Goal: Information Seeking & Learning: Find specific fact

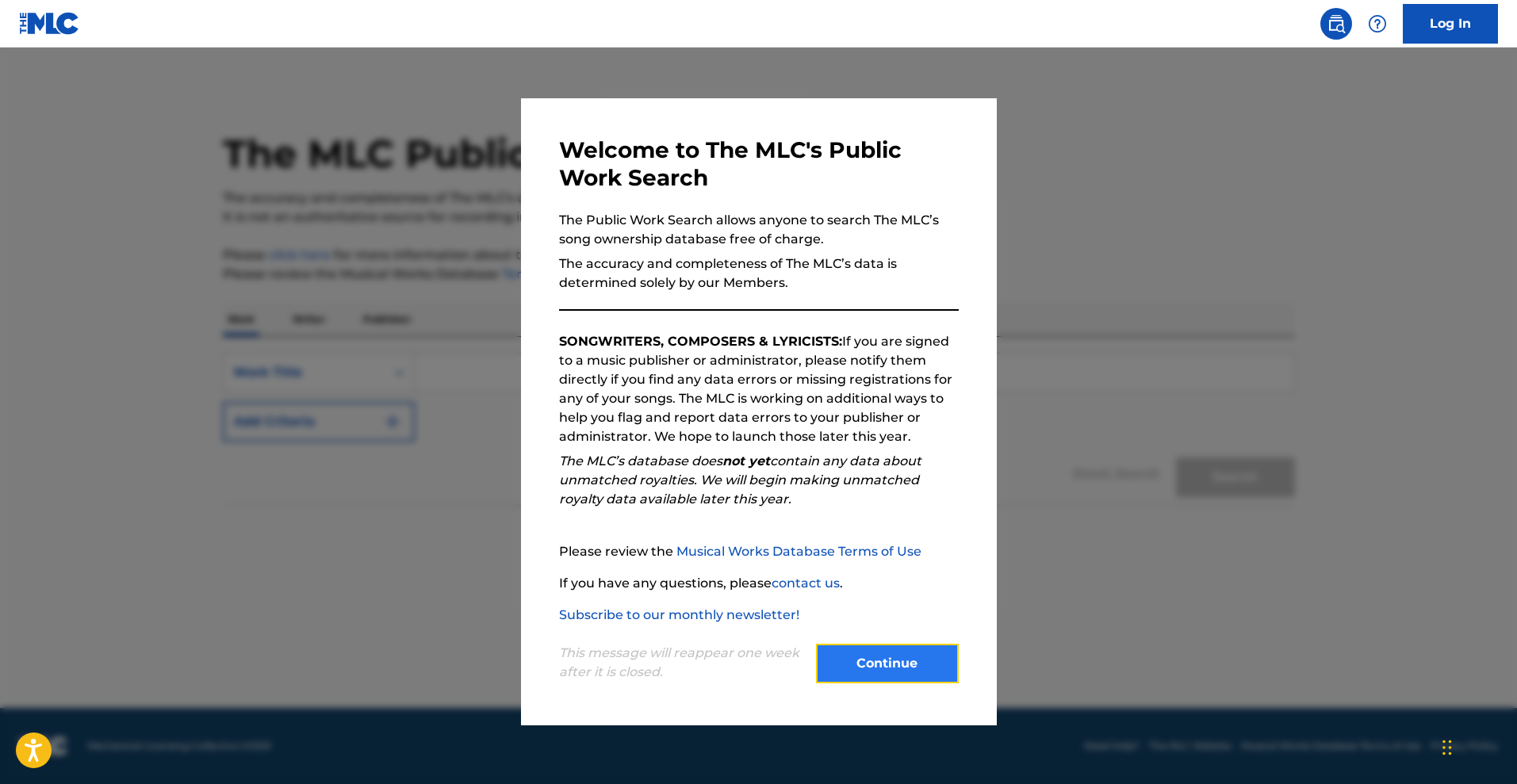
click at [920, 653] on button "Continue" at bounding box center [887, 663] width 143 height 40
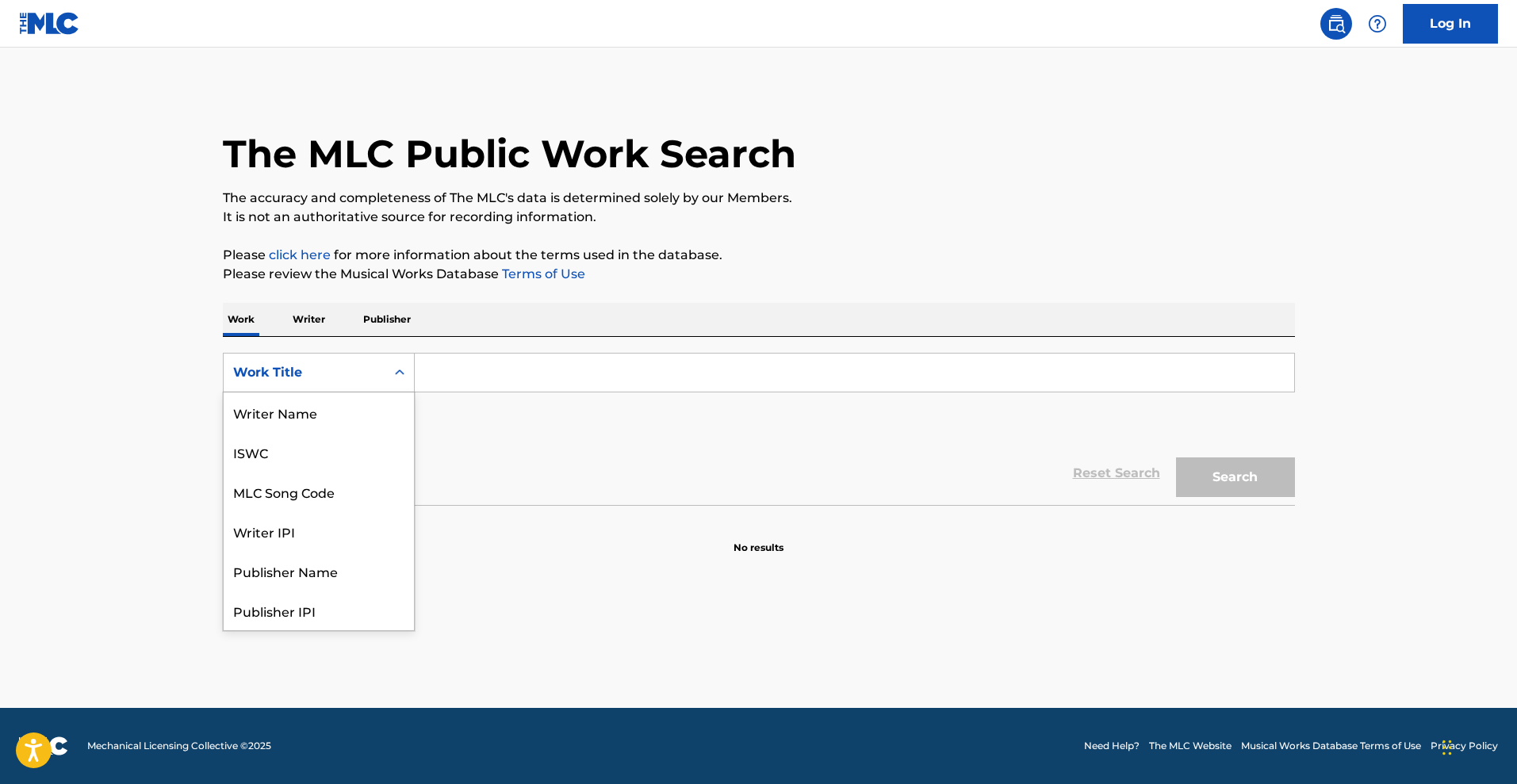
click at [394, 361] on div "Search Form" at bounding box center [400, 372] width 29 height 29
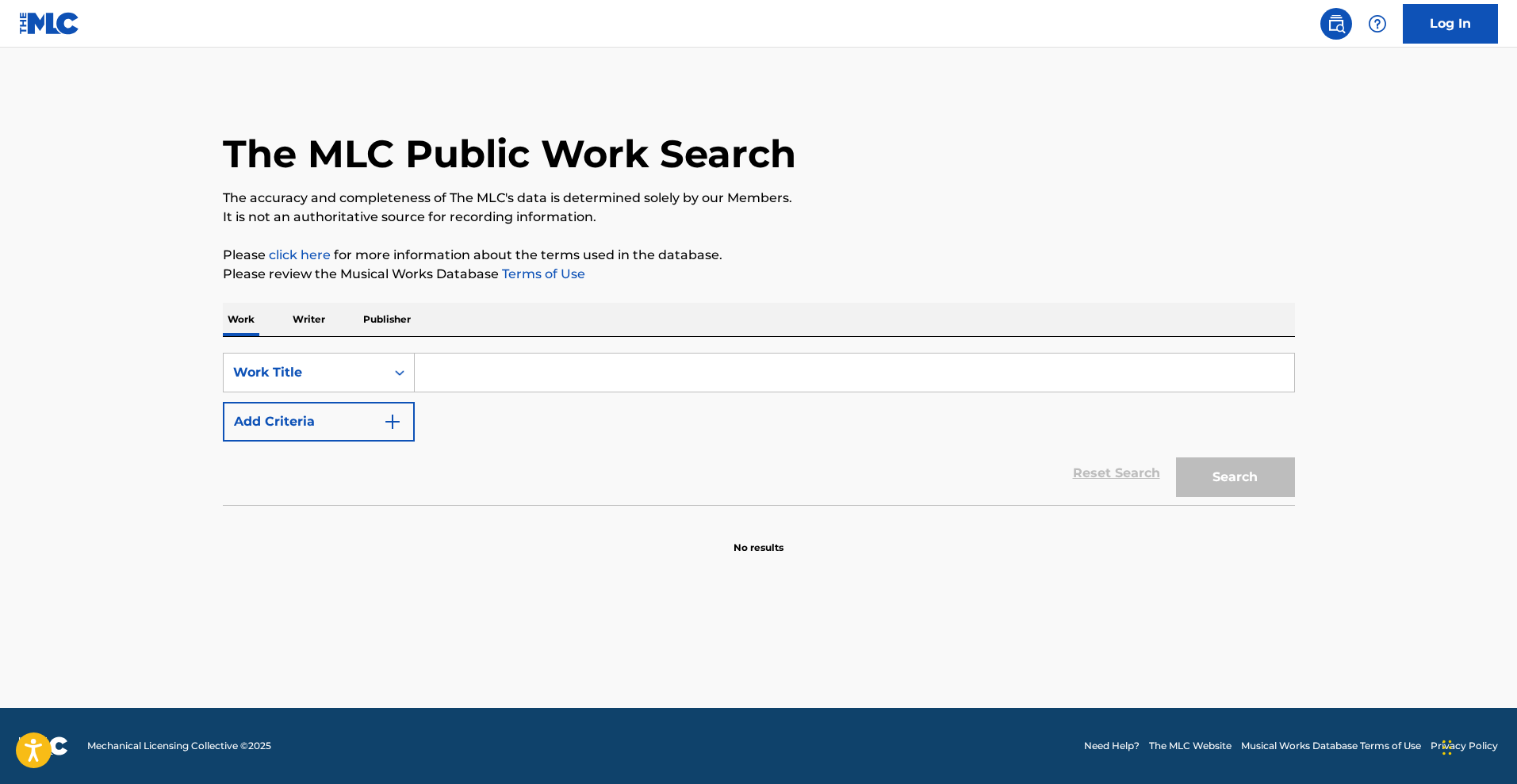
click at [96, 288] on main "The MLC Public Work Search The accuracy and completeness of The MLC's data is d…" at bounding box center [758, 378] width 1517 height 660
click at [278, 429] on button "Add Criteria" at bounding box center [319, 421] width 192 height 40
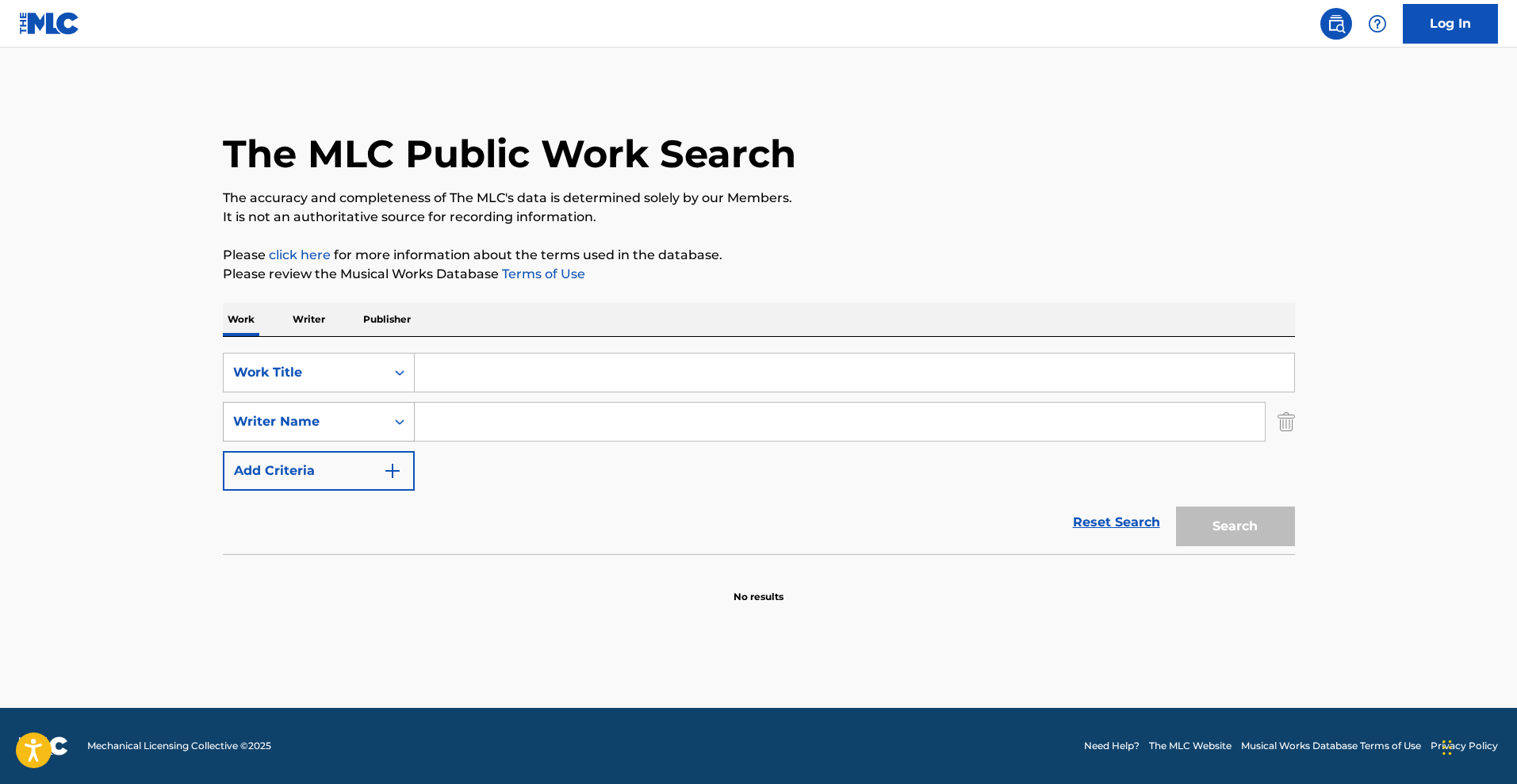
click at [302, 439] on div "Writer Name" at bounding box center [319, 421] width 192 height 40
click at [362, 383] on div "Work Title" at bounding box center [305, 372] width 162 height 30
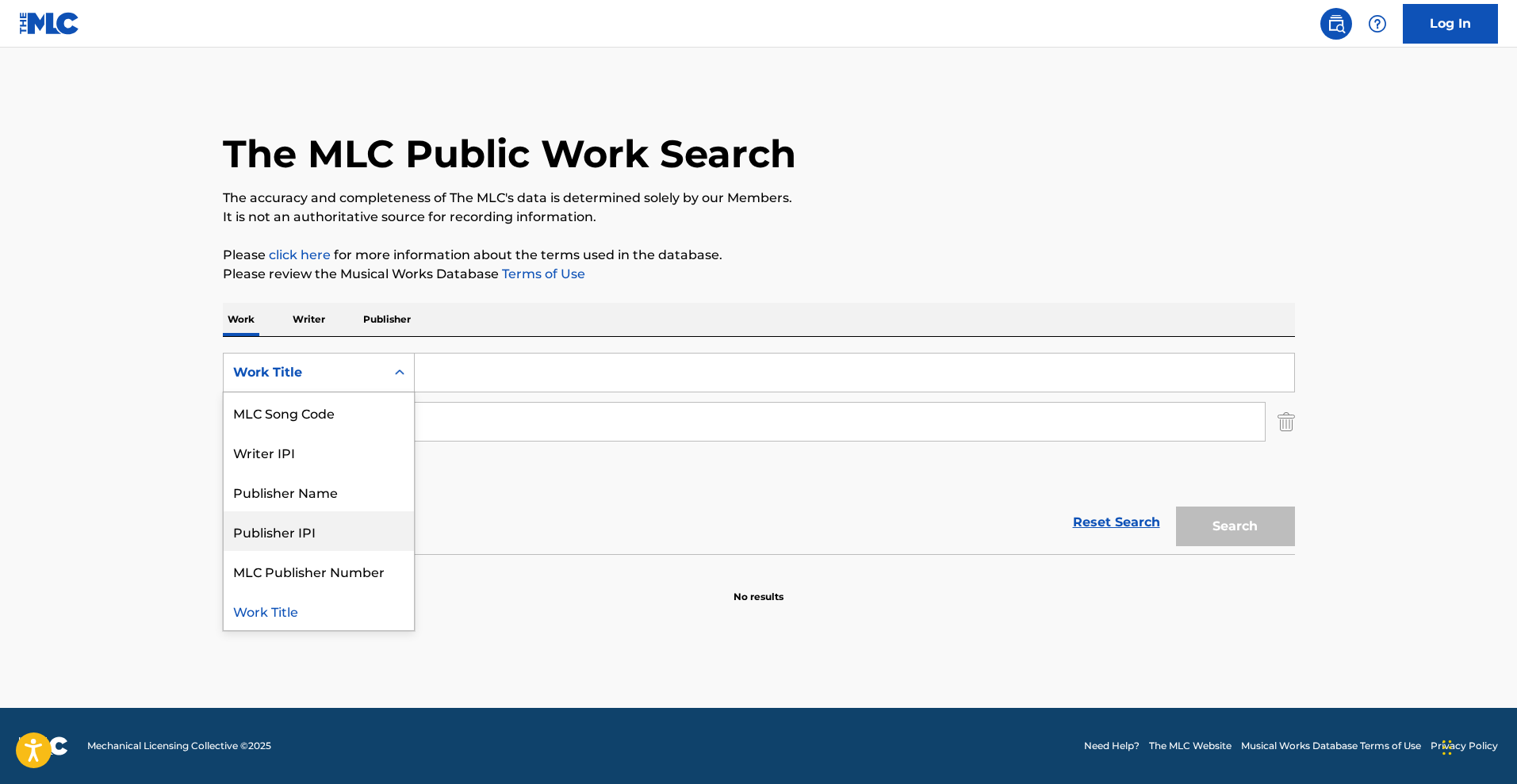
scroll to position [0, 0]
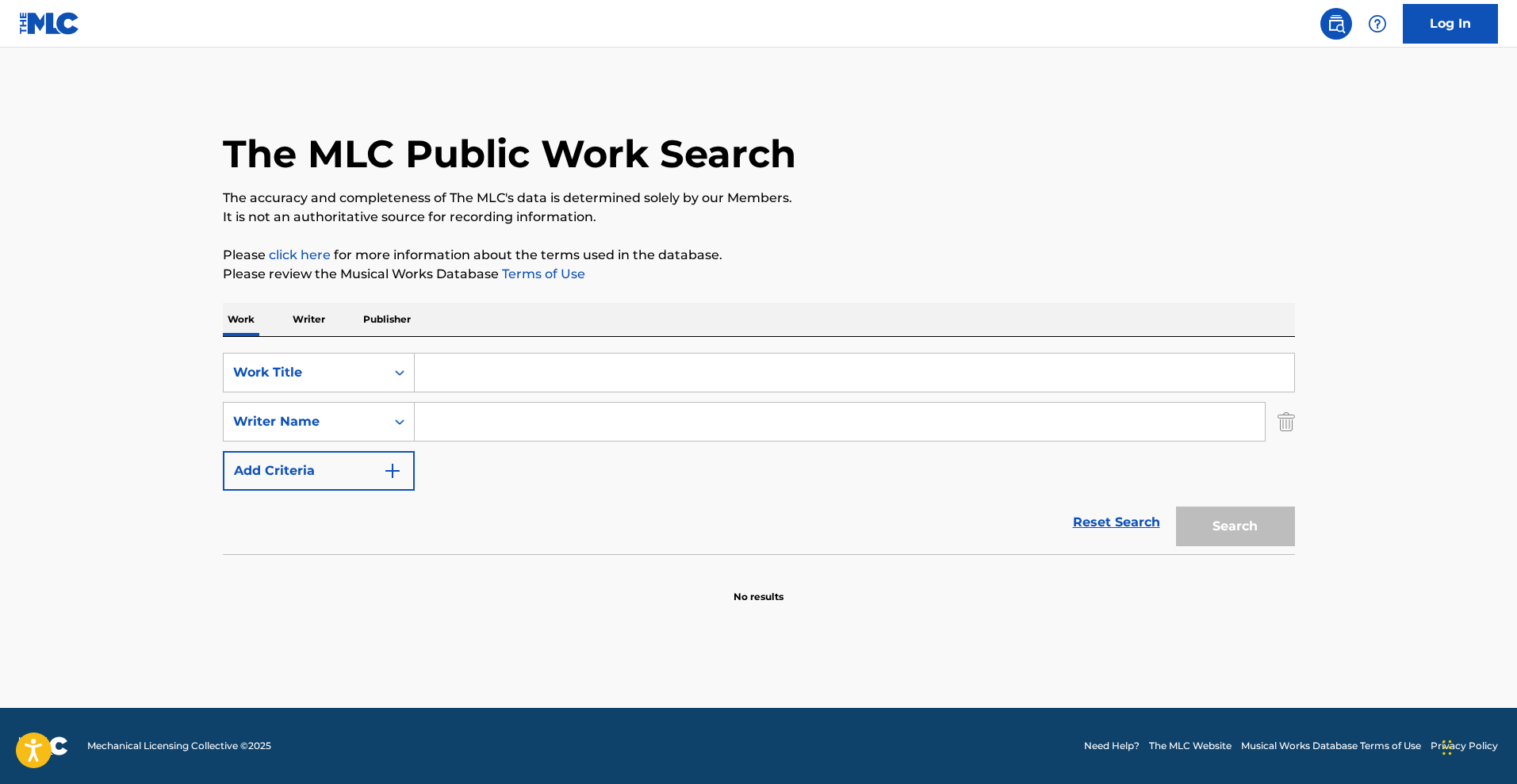
click at [131, 396] on main "The MLC Public Work Search The accuracy and completeness of The MLC's data is d…" at bounding box center [758, 378] width 1517 height 660
click at [459, 426] on input "Search Form" at bounding box center [839, 421] width 850 height 38
type input "[PERSON_NAME]"
click at [496, 377] on input "Search Form" at bounding box center [853, 372] width 879 height 38
click at [1444, 15] on link "Log In" at bounding box center [1451, 24] width 95 height 40
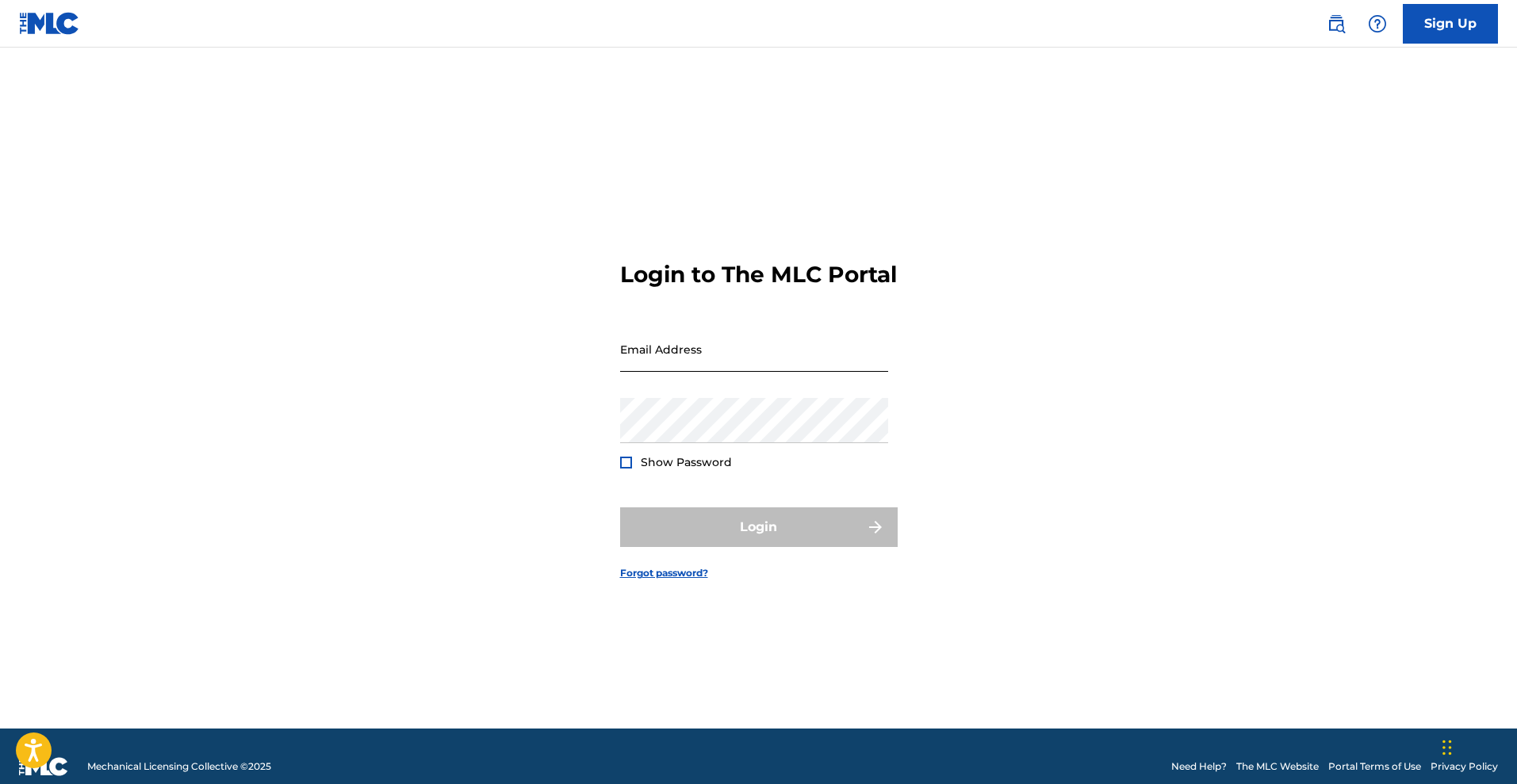
click at [661, 372] on input "Email Address" at bounding box center [754, 349] width 268 height 45
type input "[PERSON_NAME][EMAIL_ADDRESS][DOMAIN_NAME]"
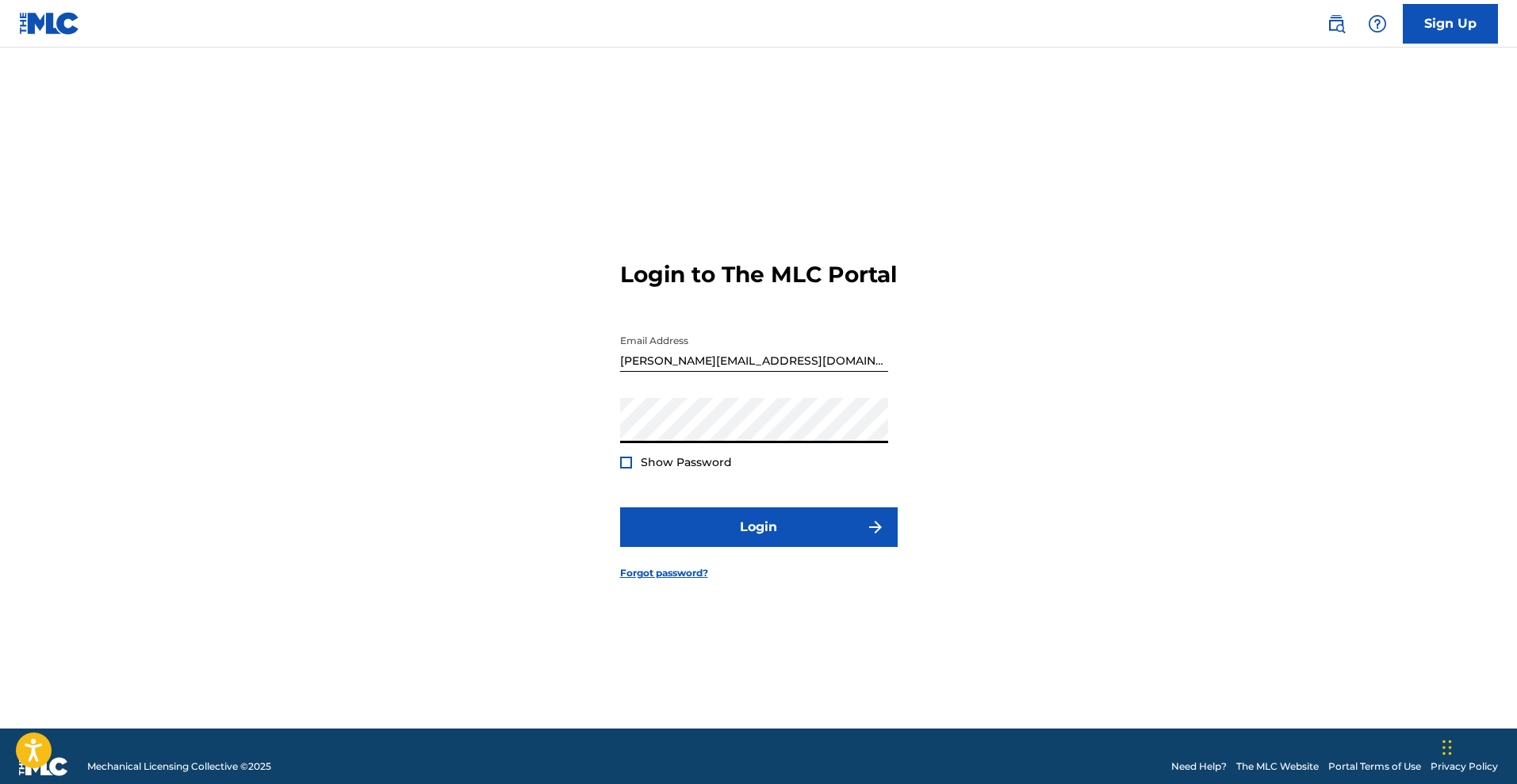
click at [620, 507] on button "Login" at bounding box center [759, 526] width 277 height 40
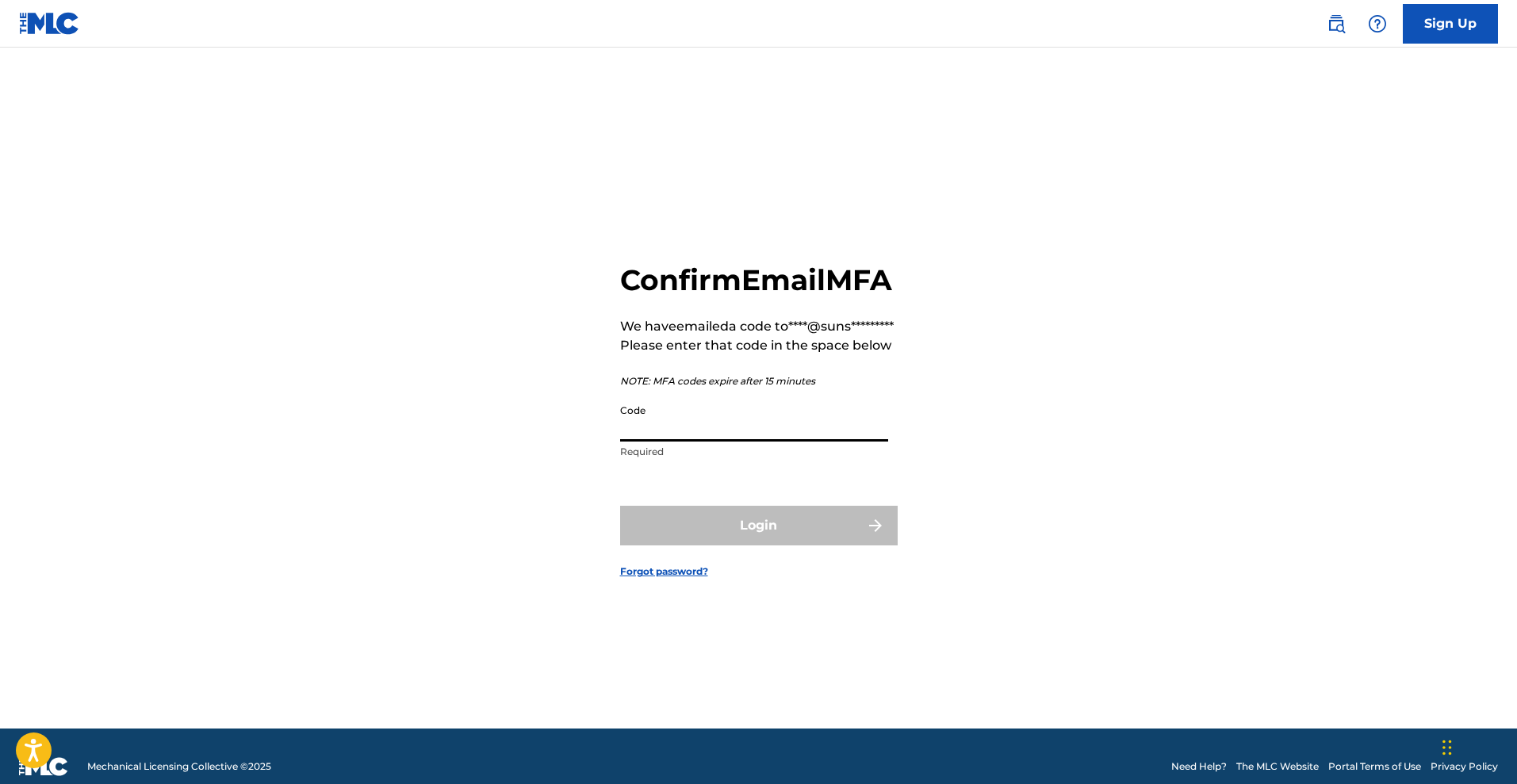
click at [651, 441] on input "Code" at bounding box center [754, 418] width 268 height 45
paste input "360681"
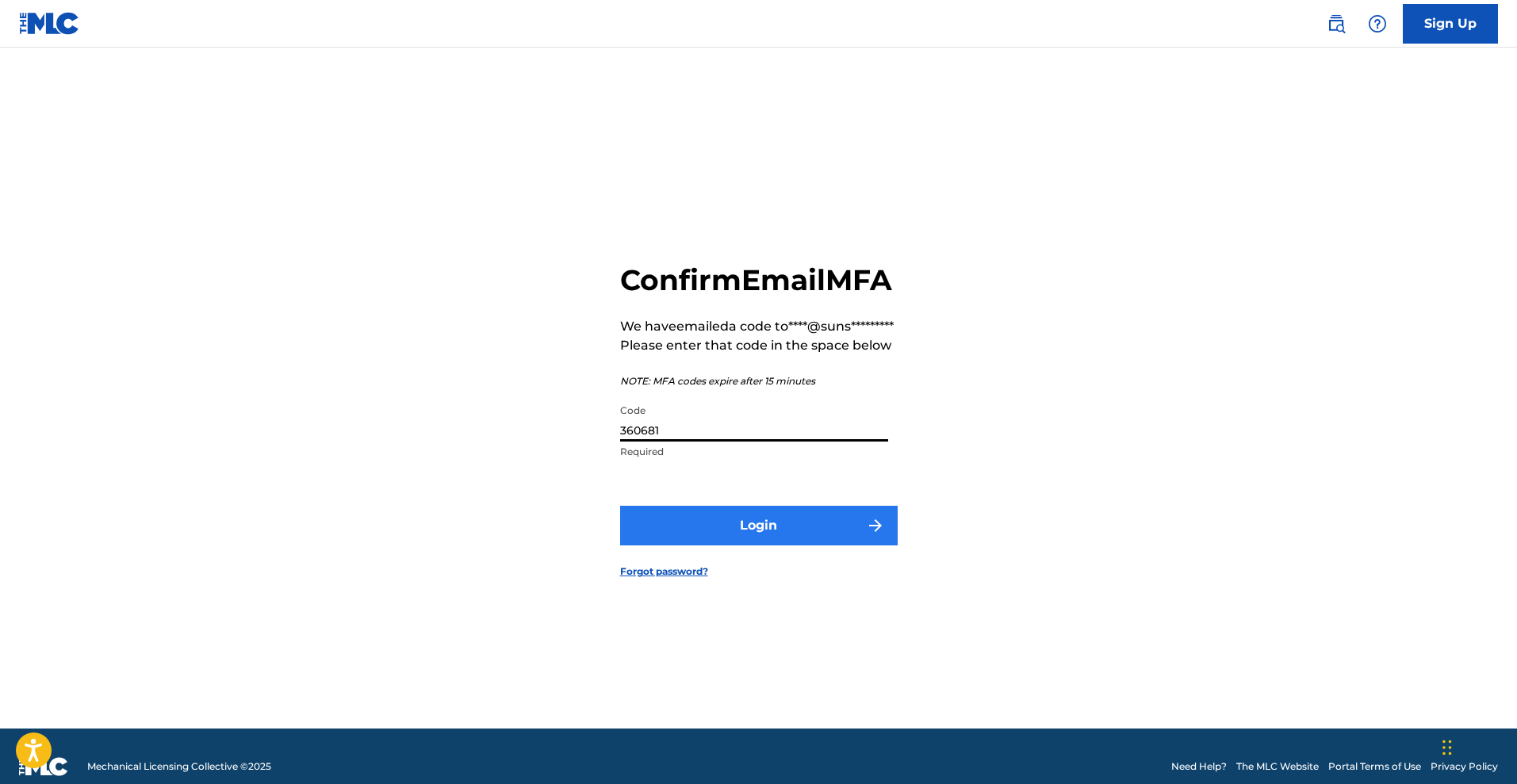
type input "360681"
click at [684, 545] on button "Login" at bounding box center [759, 526] width 277 height 40
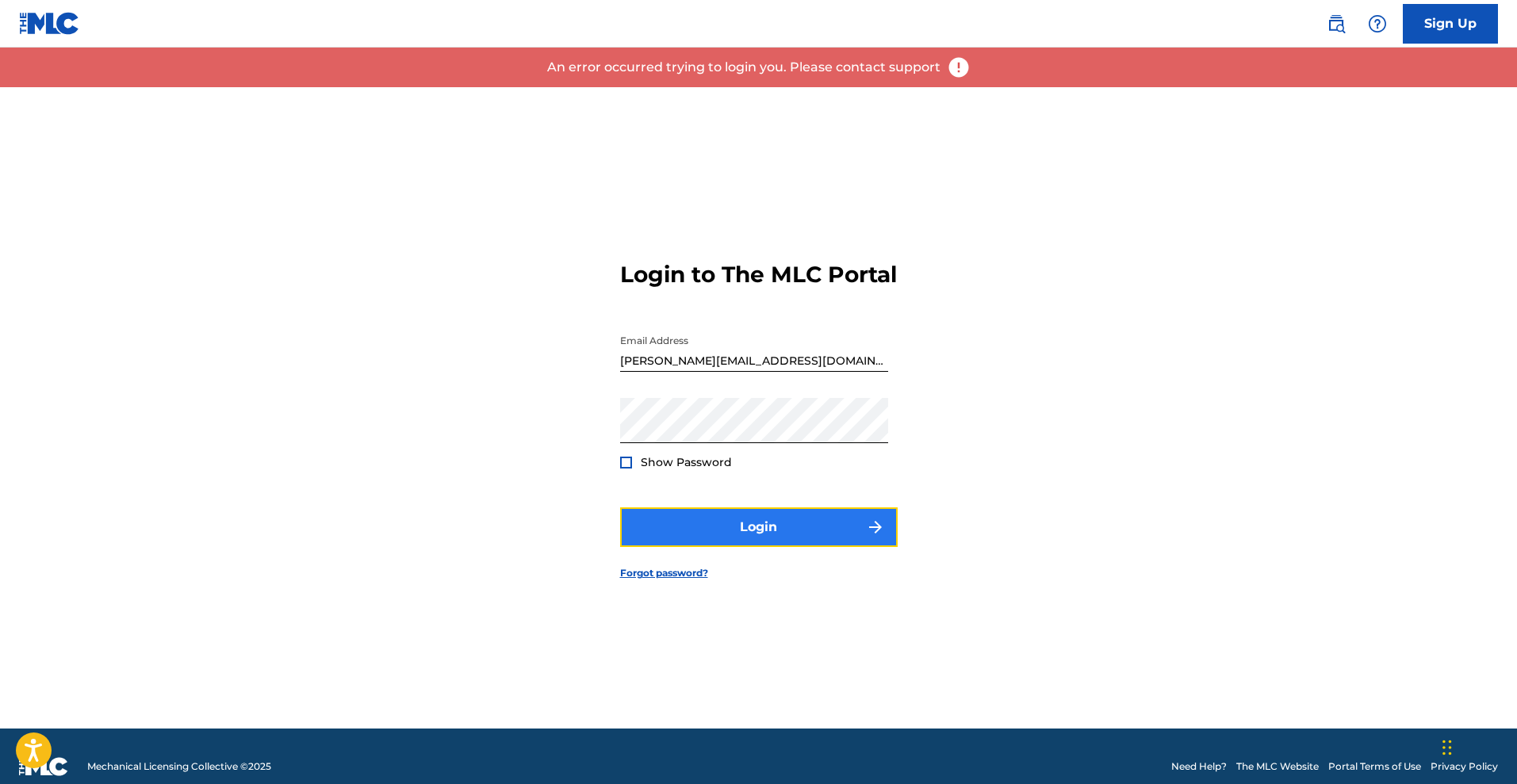
click at [743, 535] on button "Login" at bounding box center [759, 526] width 277 height 40
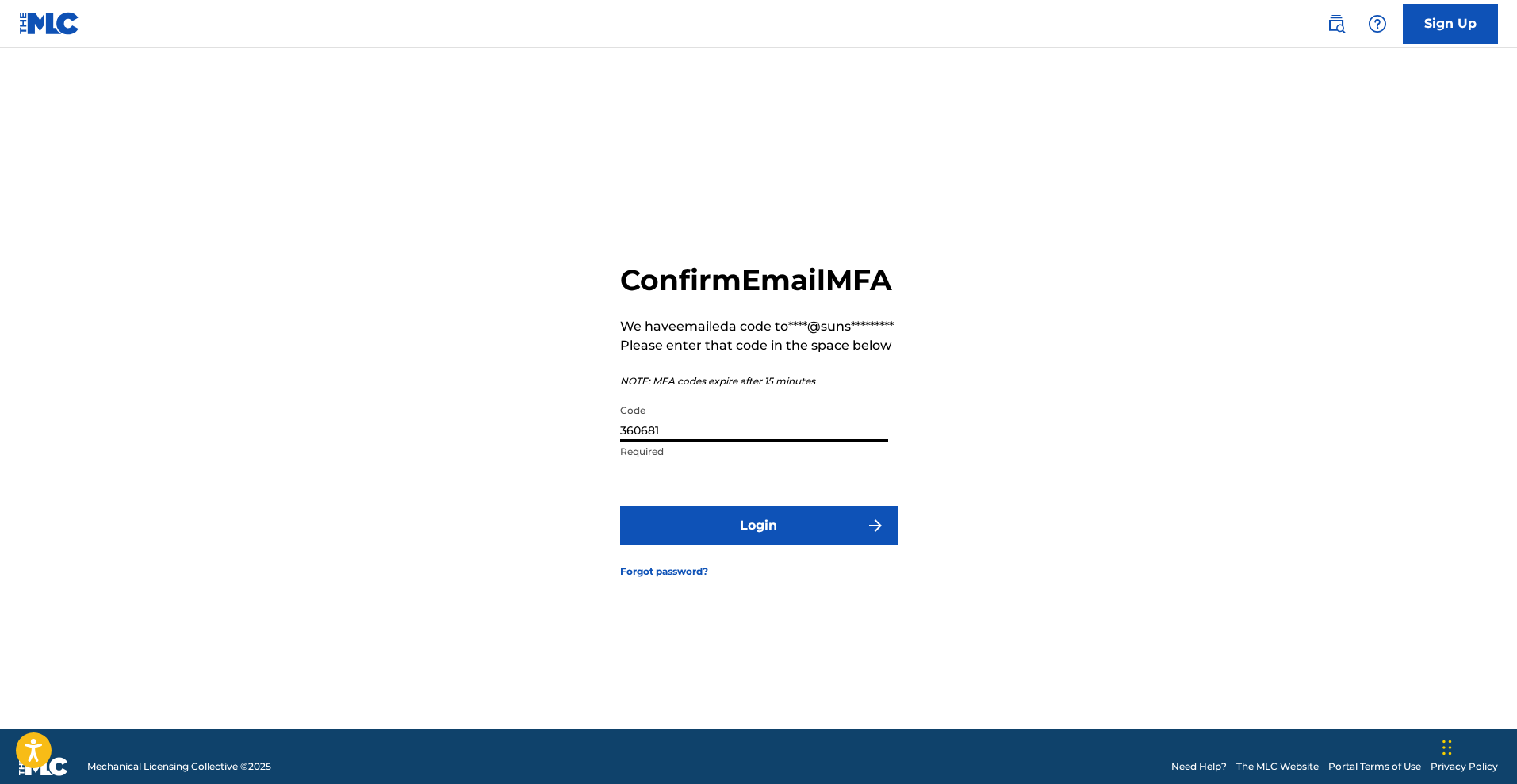
click at [787, 441] on input "360681" at bounding box center [754, 418] width 268 height 45
type input "269776"
click at [795, 545] on button "Login" at bounding box center [759, 526] width 277 height 40
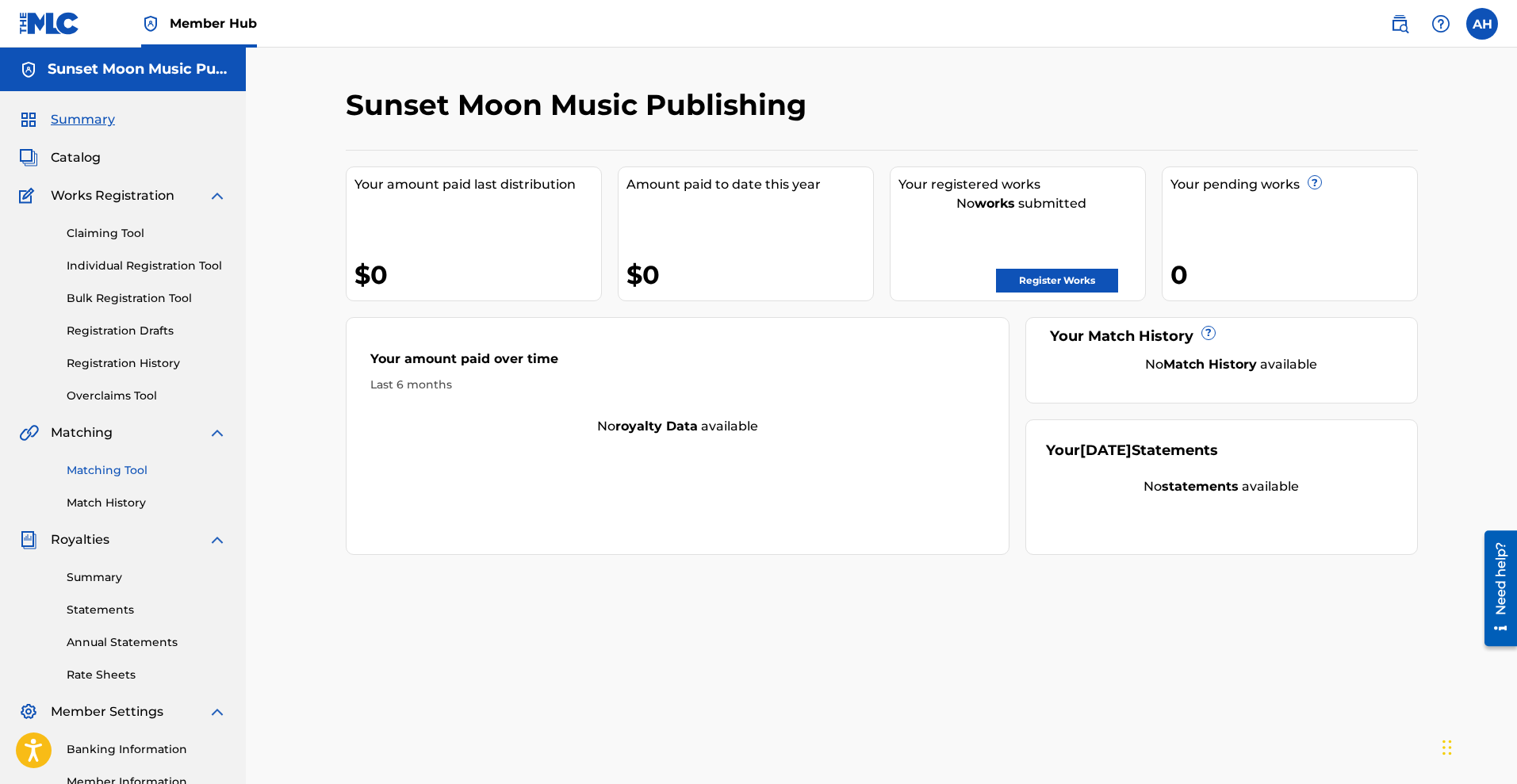
click at [113, 466] on link "Matching Tool" at bounding box center [146, 470] width 160 height 17
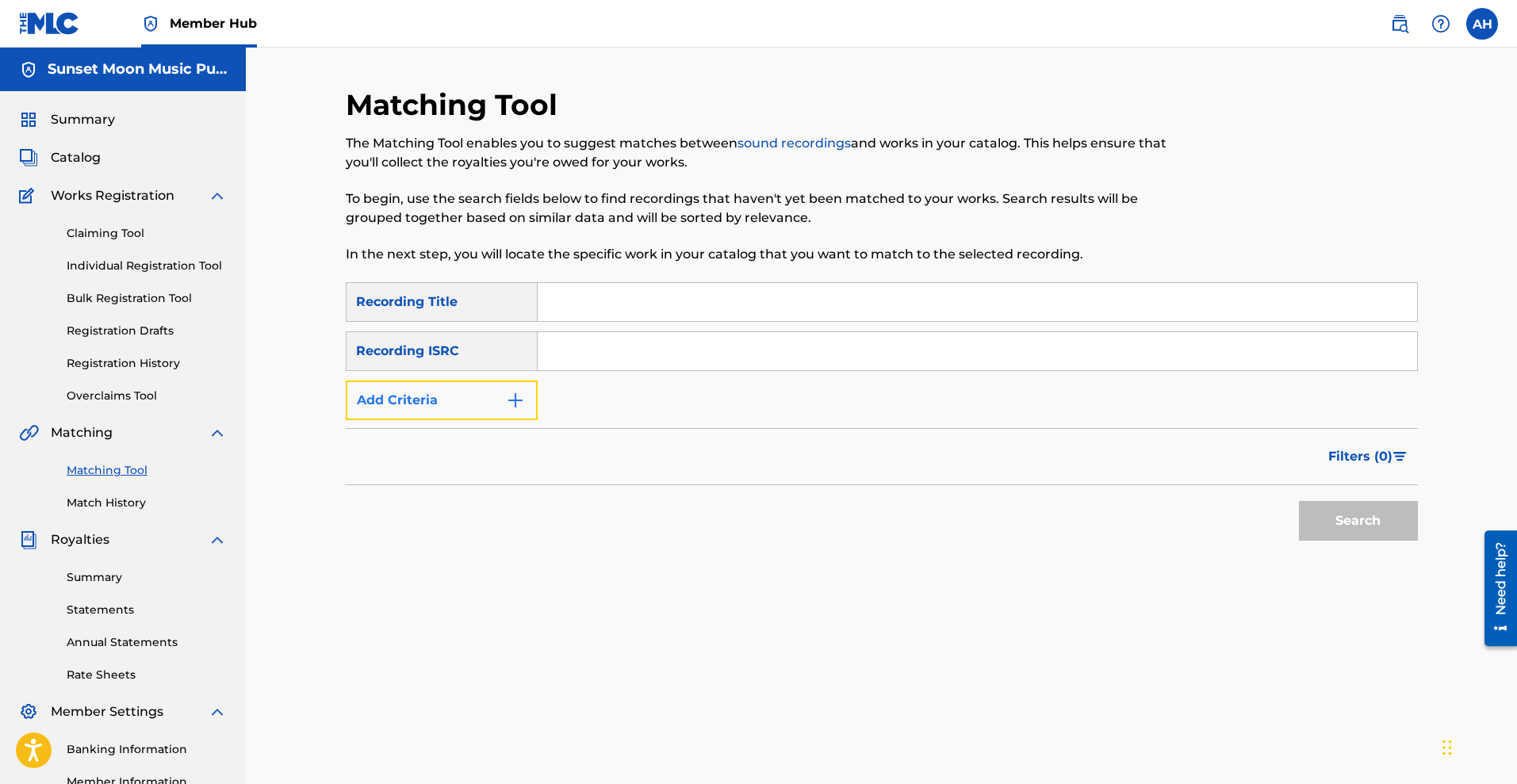
click at [477, 403] on button "Add Criteria" at bounding box center [442, 400] width 192 height 40
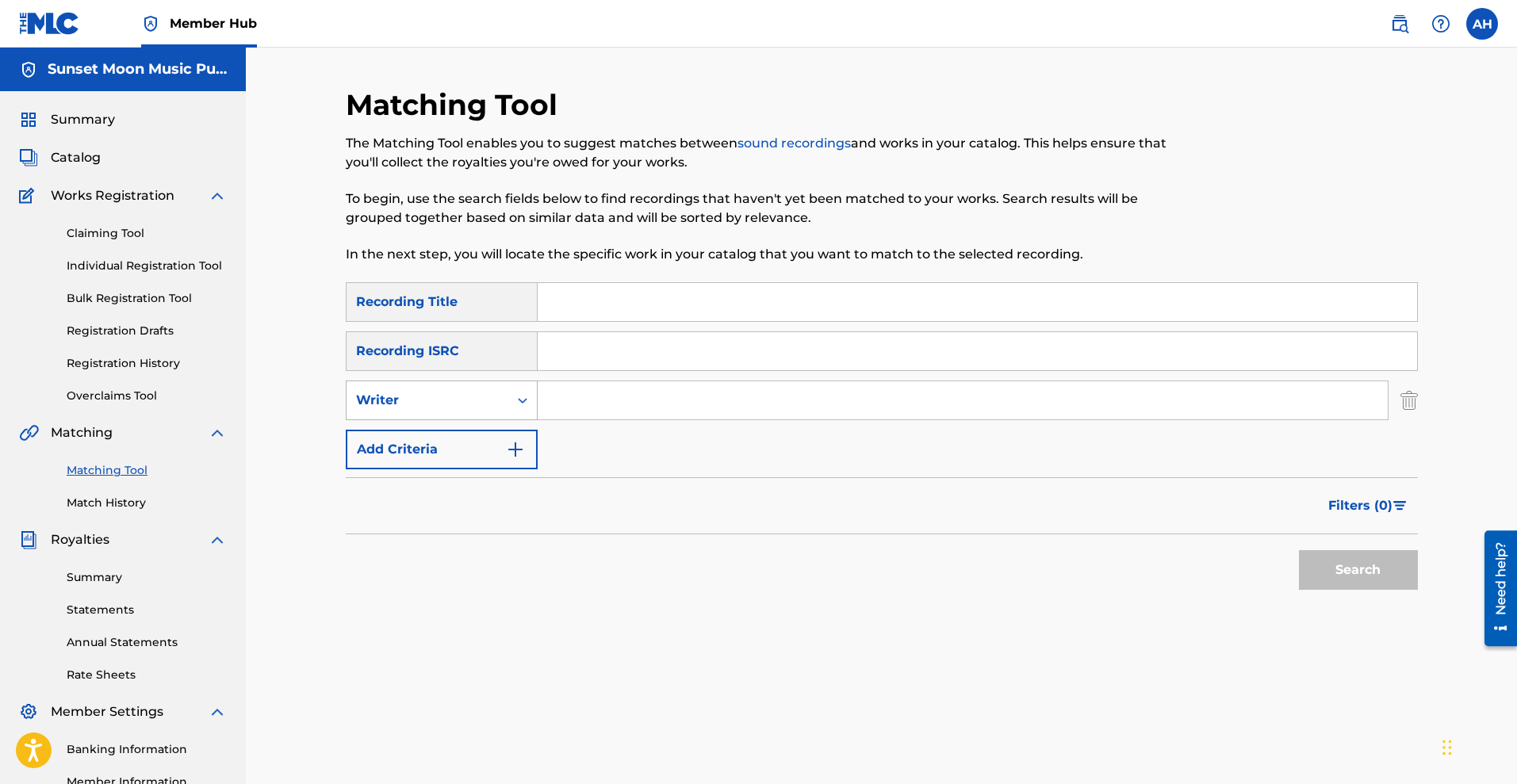
click at [467, 405] on div "Writer" at bounding box center [427, 400] width 143 height 19
click at [453, 453] on div "Recording Artist" at bounding box center [442, 440] width 191 height 40
click at [624, 397] on input "Search Form" at bounding box center [962, 400] width 850 height 38
click at [1298, 550] on button "Search" at bounding box center [1358, 570] width 119 height 40
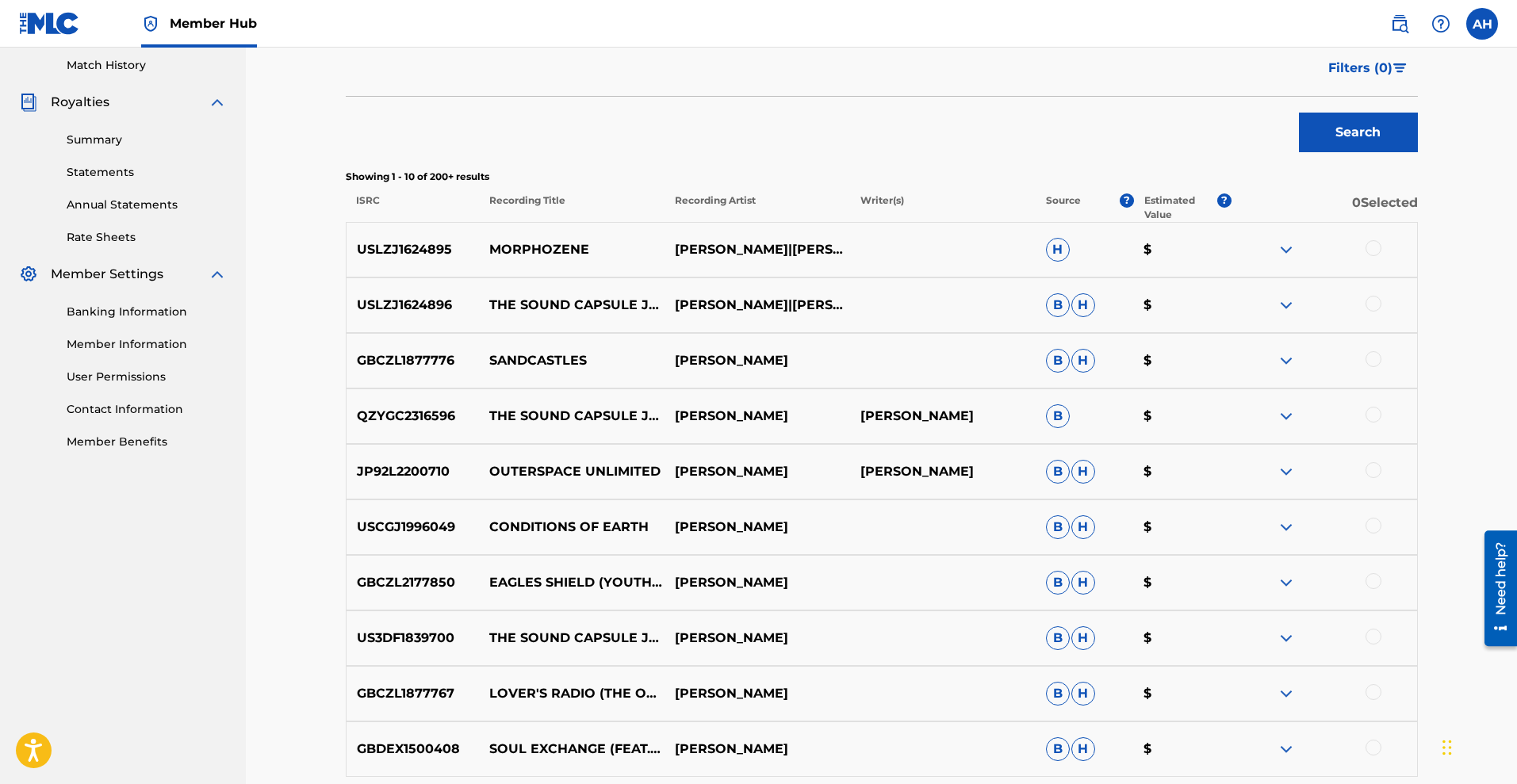
scroll to position [594, 0]
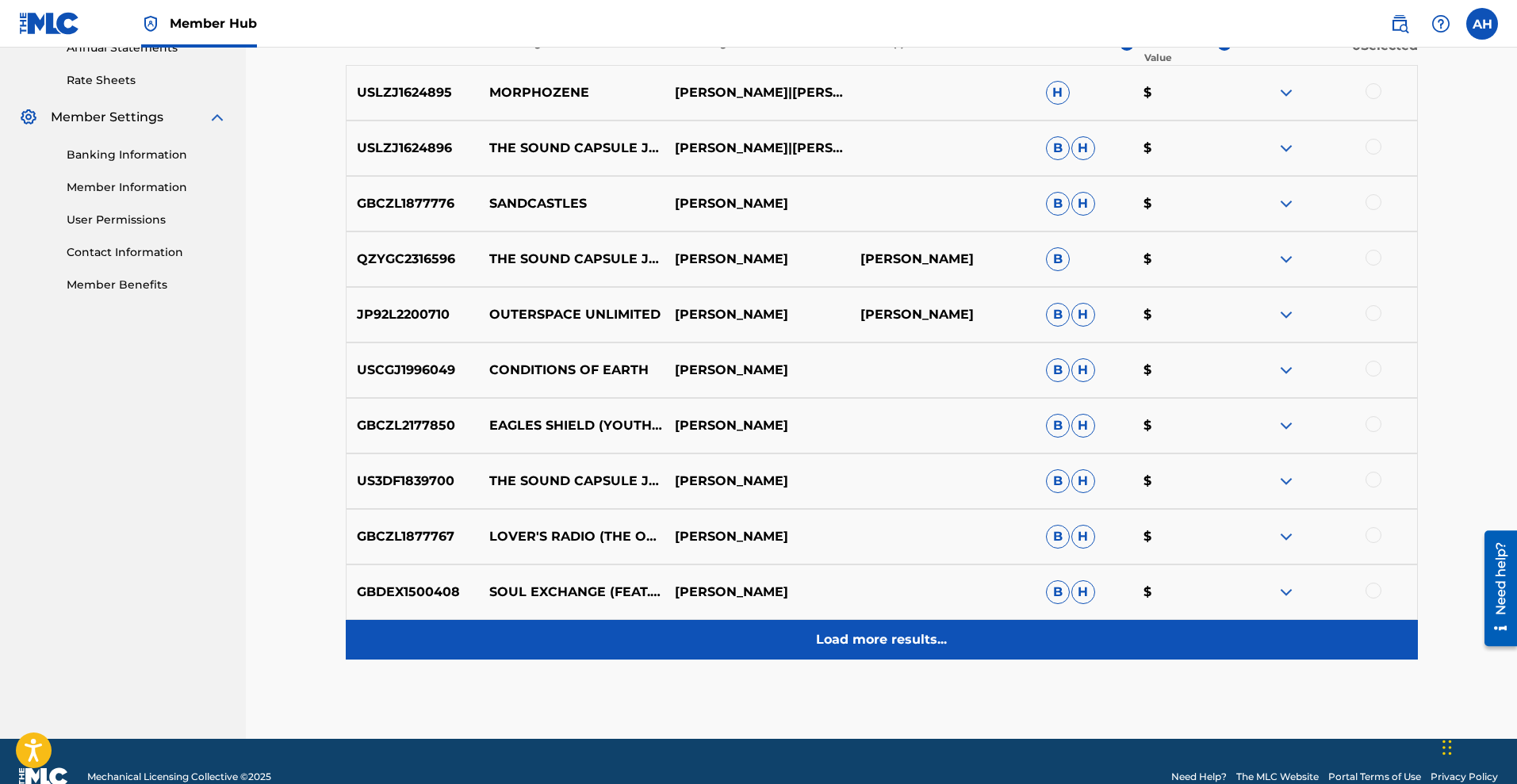
click at [895, 633] on p "Load more results..." at bounding box center [881, 639] width 131 height 19
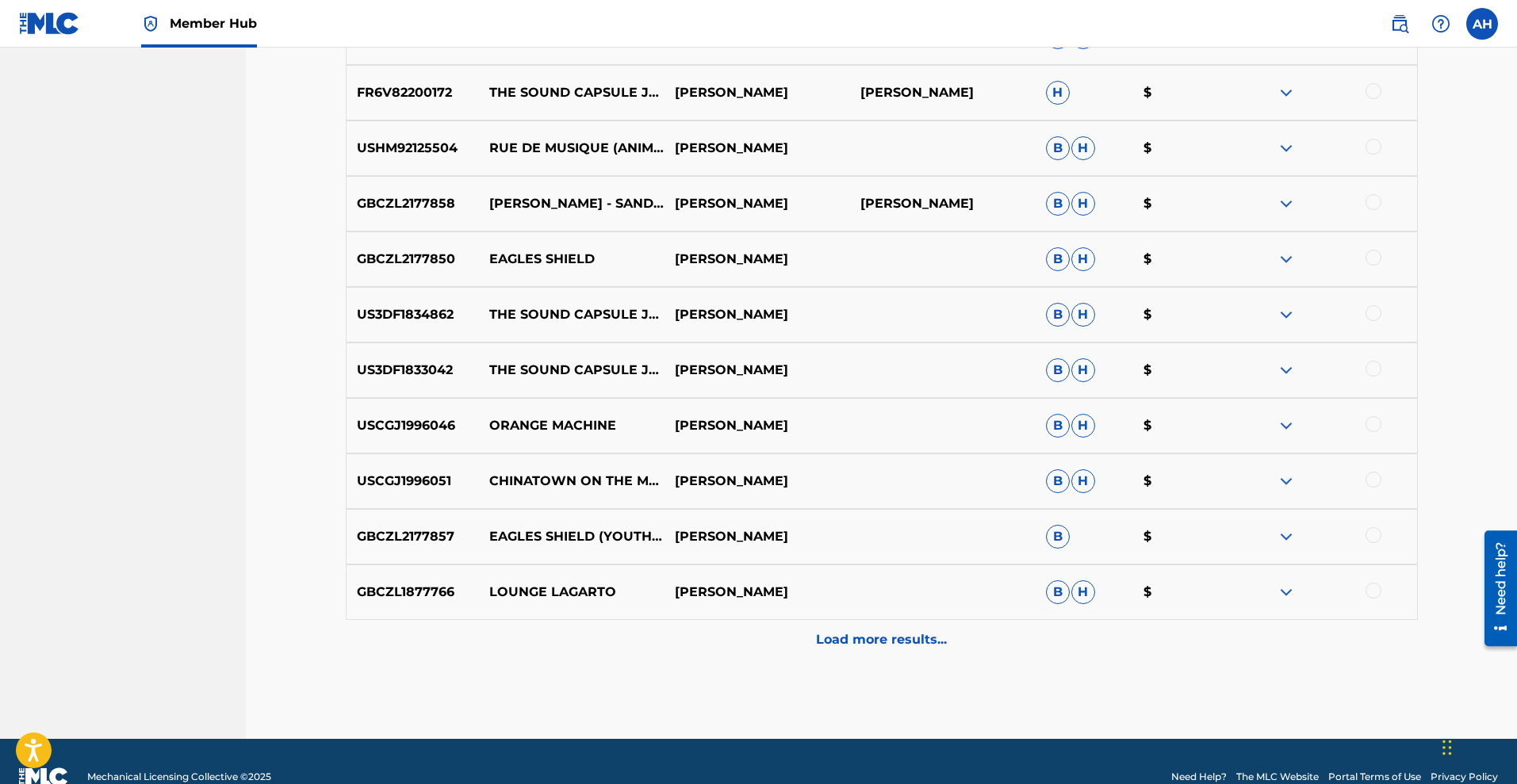
scroll to position [1180, 0]
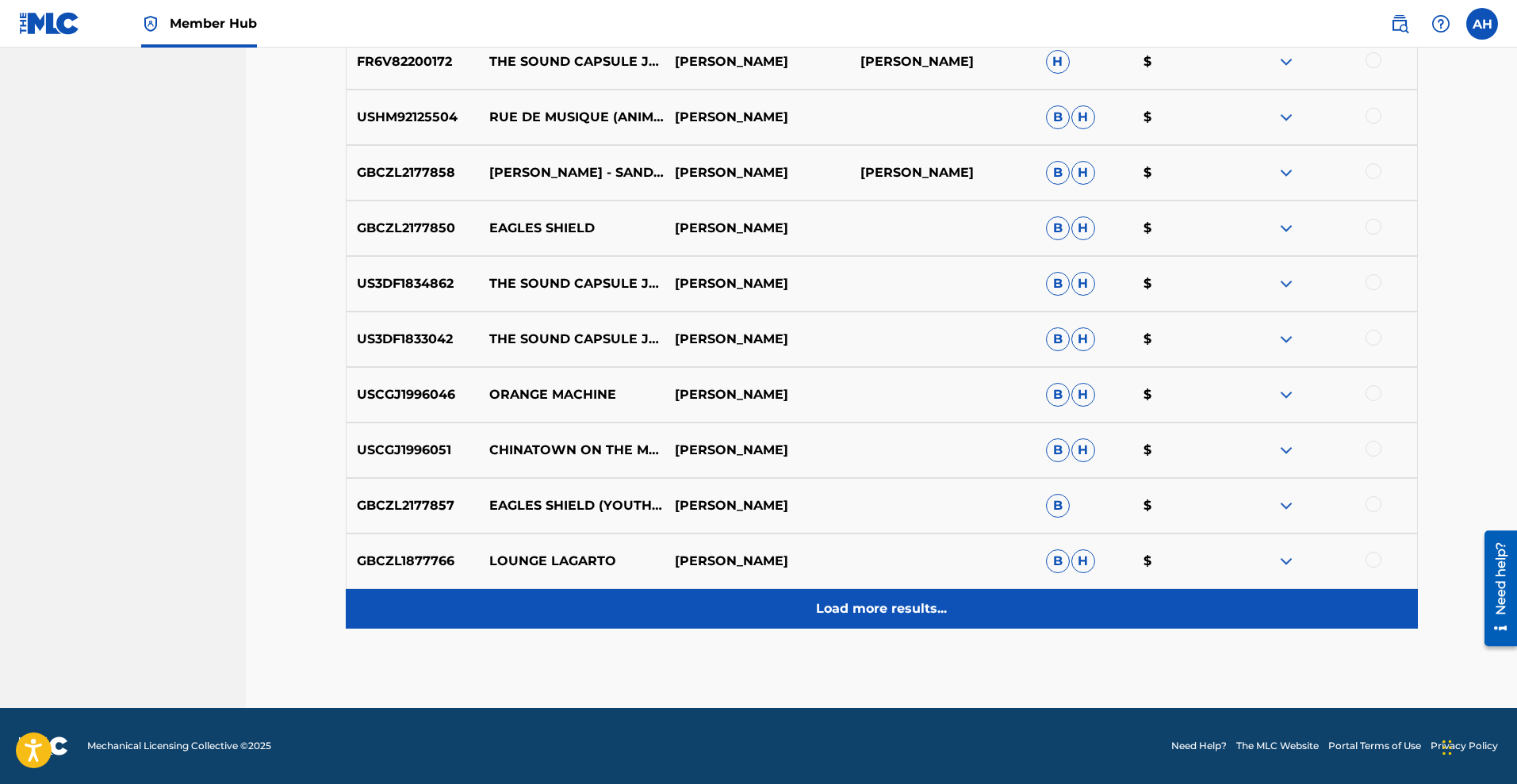
click at [872, 616] on p "Load more results..." at bounding box center [881, 609] width 131 height 19
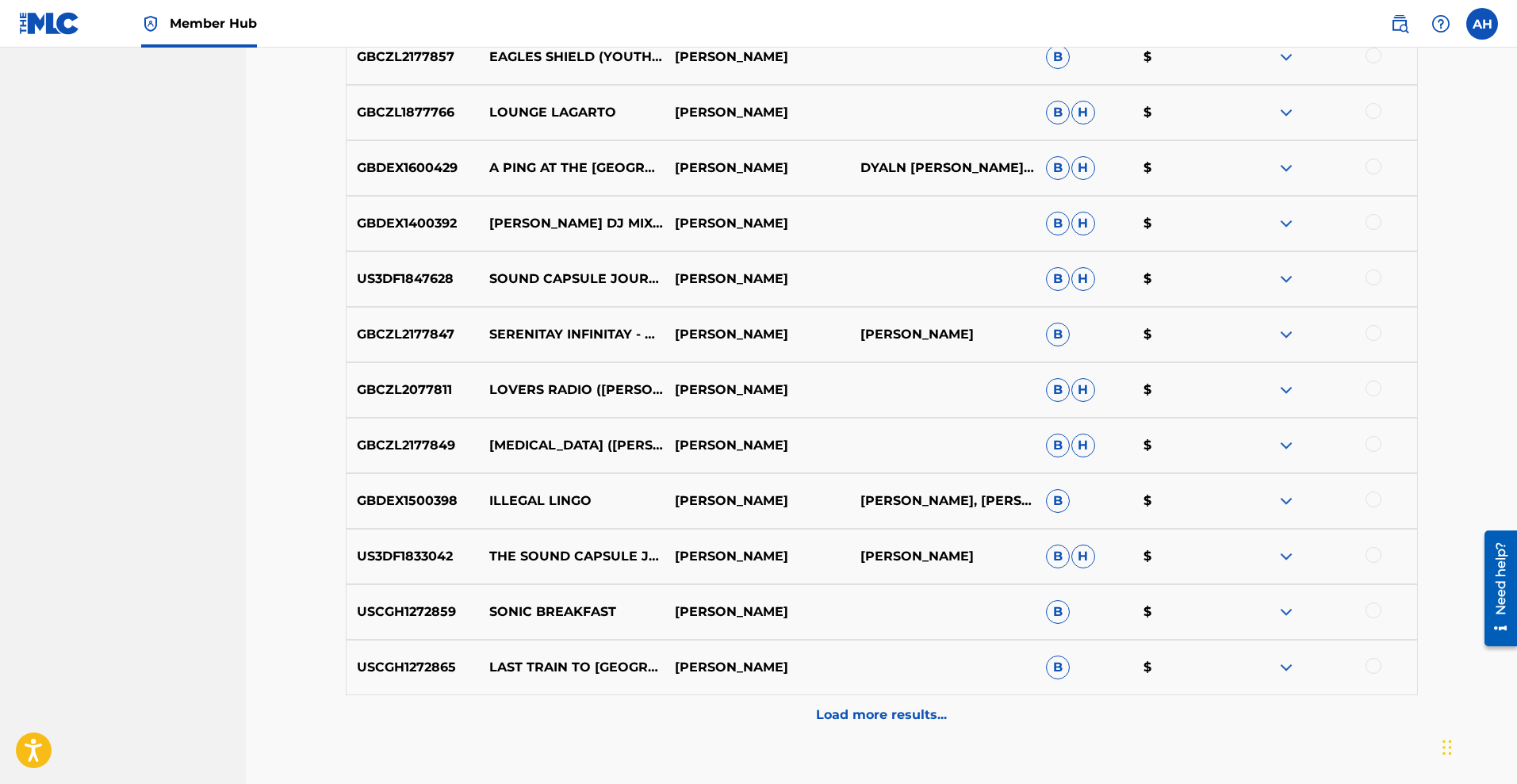
scroll to position [1735, 0]
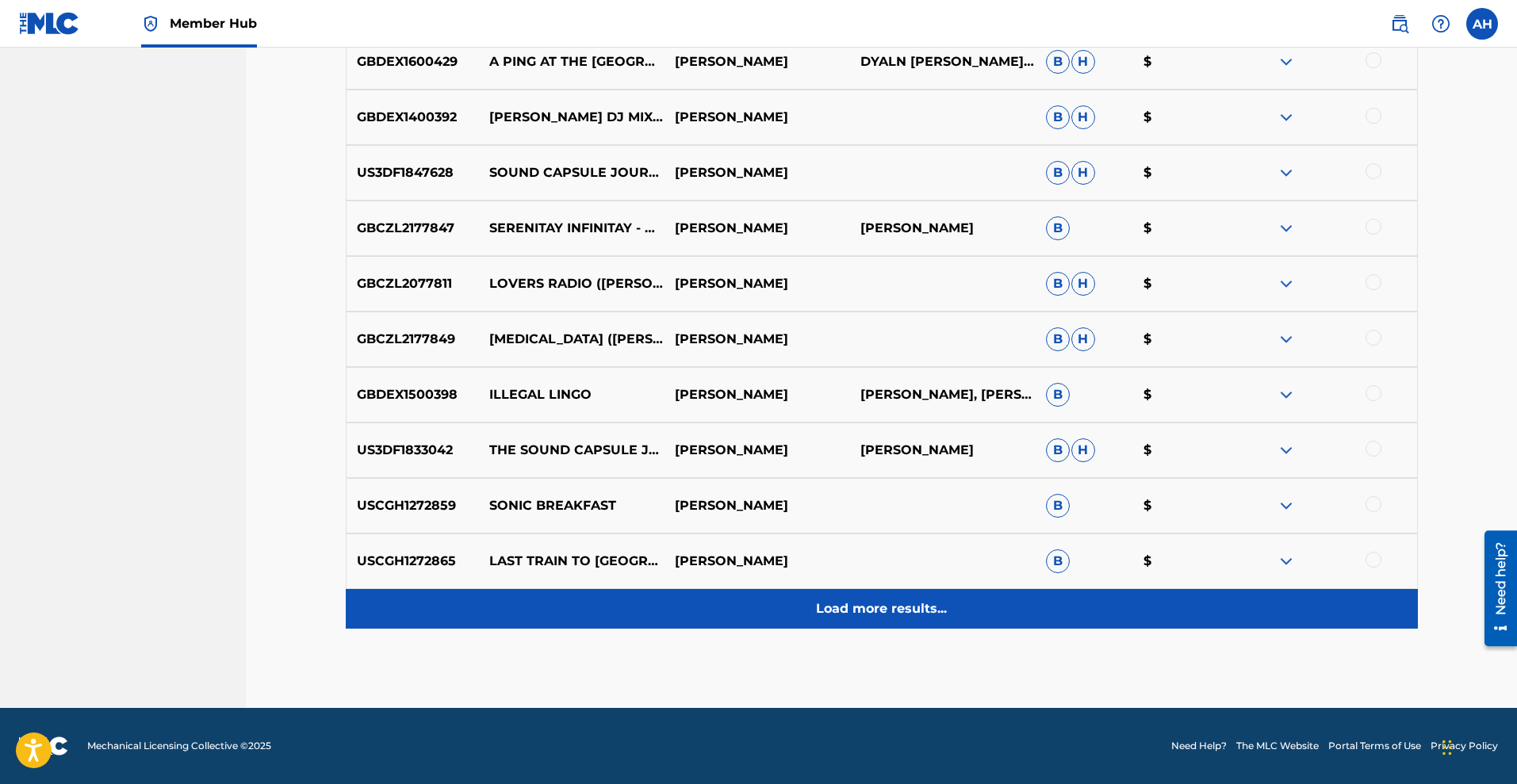
click at [891, 620] on div "Load more results..." at bounding box center [881, 608] width 1072 height 40
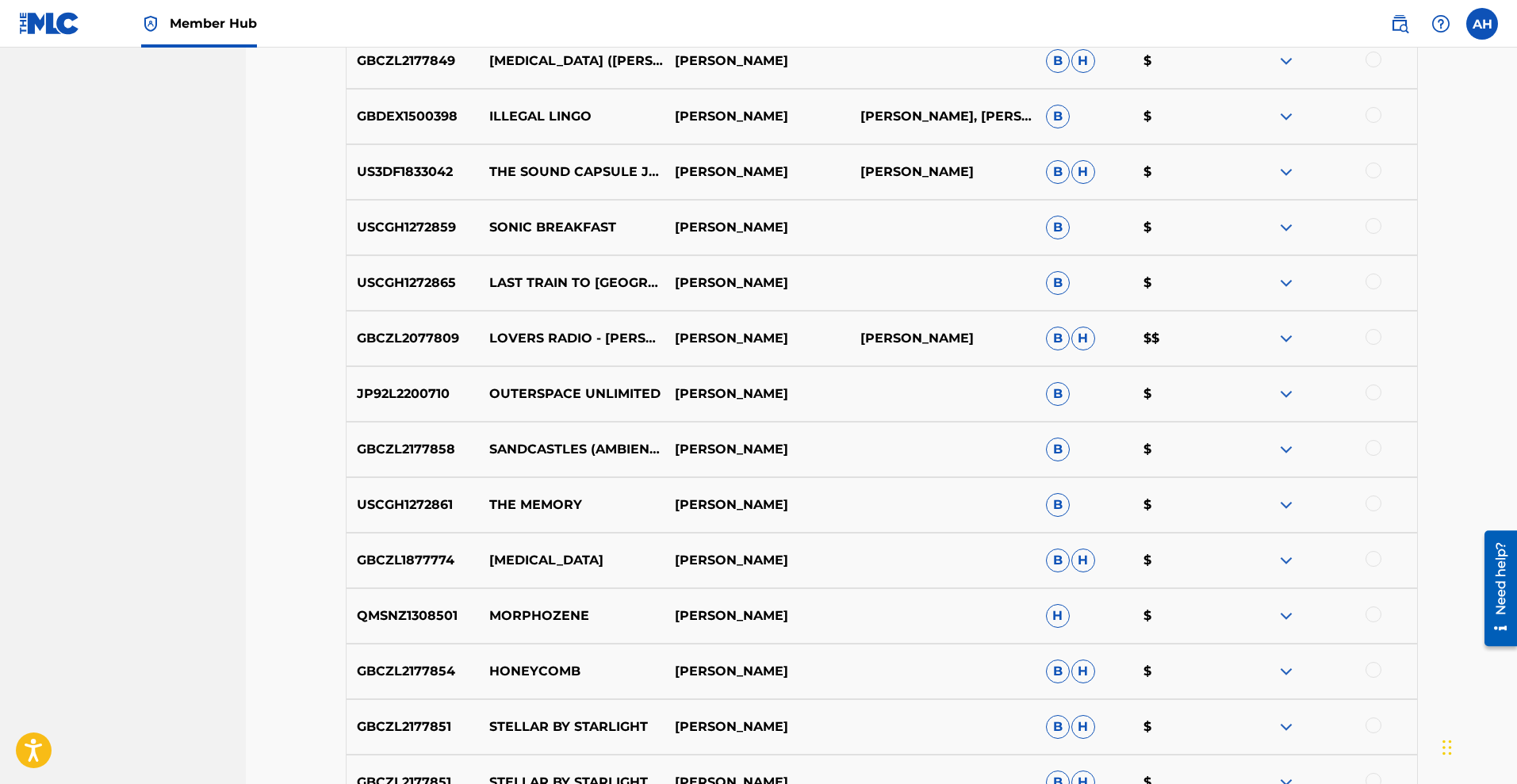
scroll to position [2289, 0]
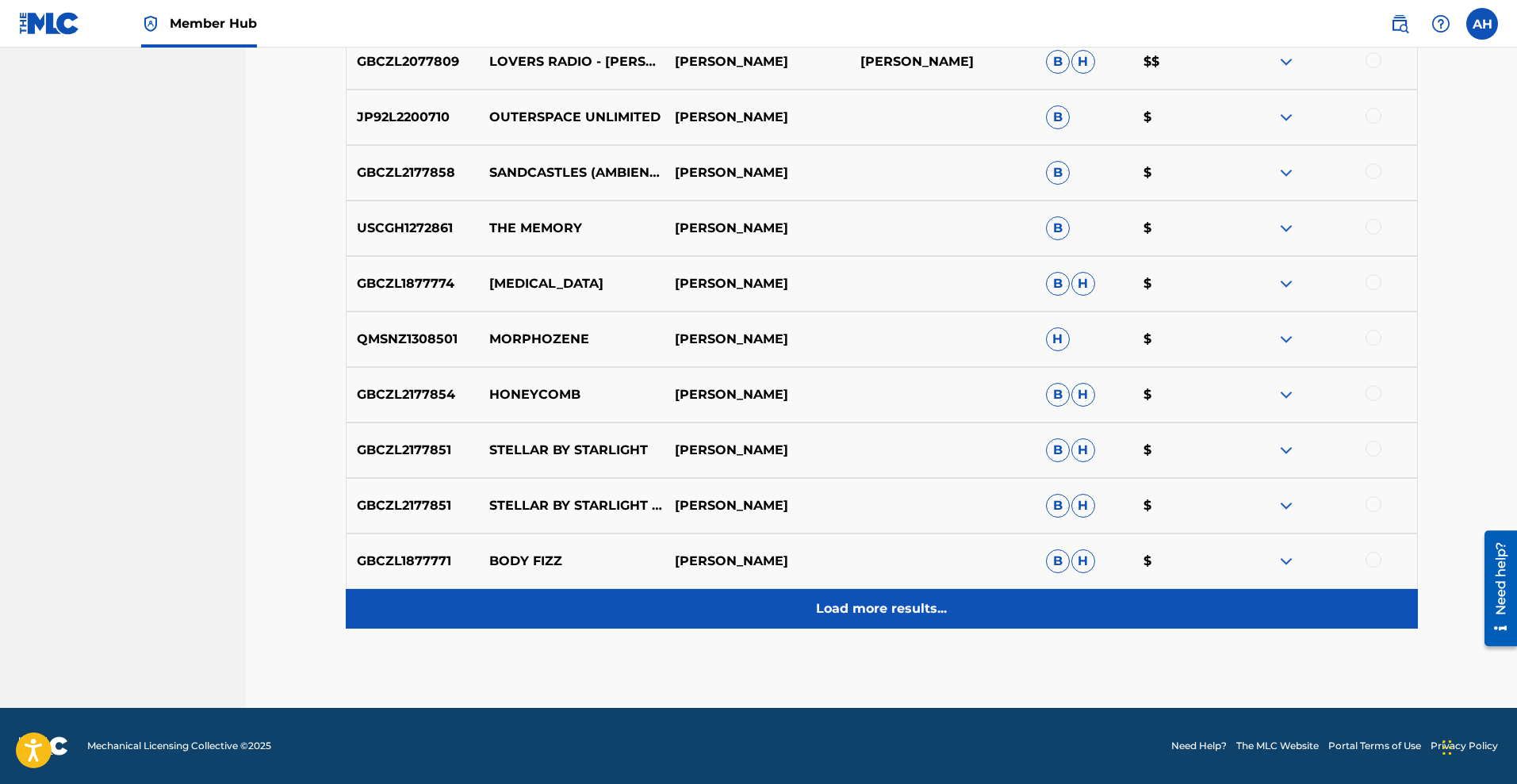
click at [905, 603] on p "Load more results..." at bounding box center [881, 609] width 131 height 19
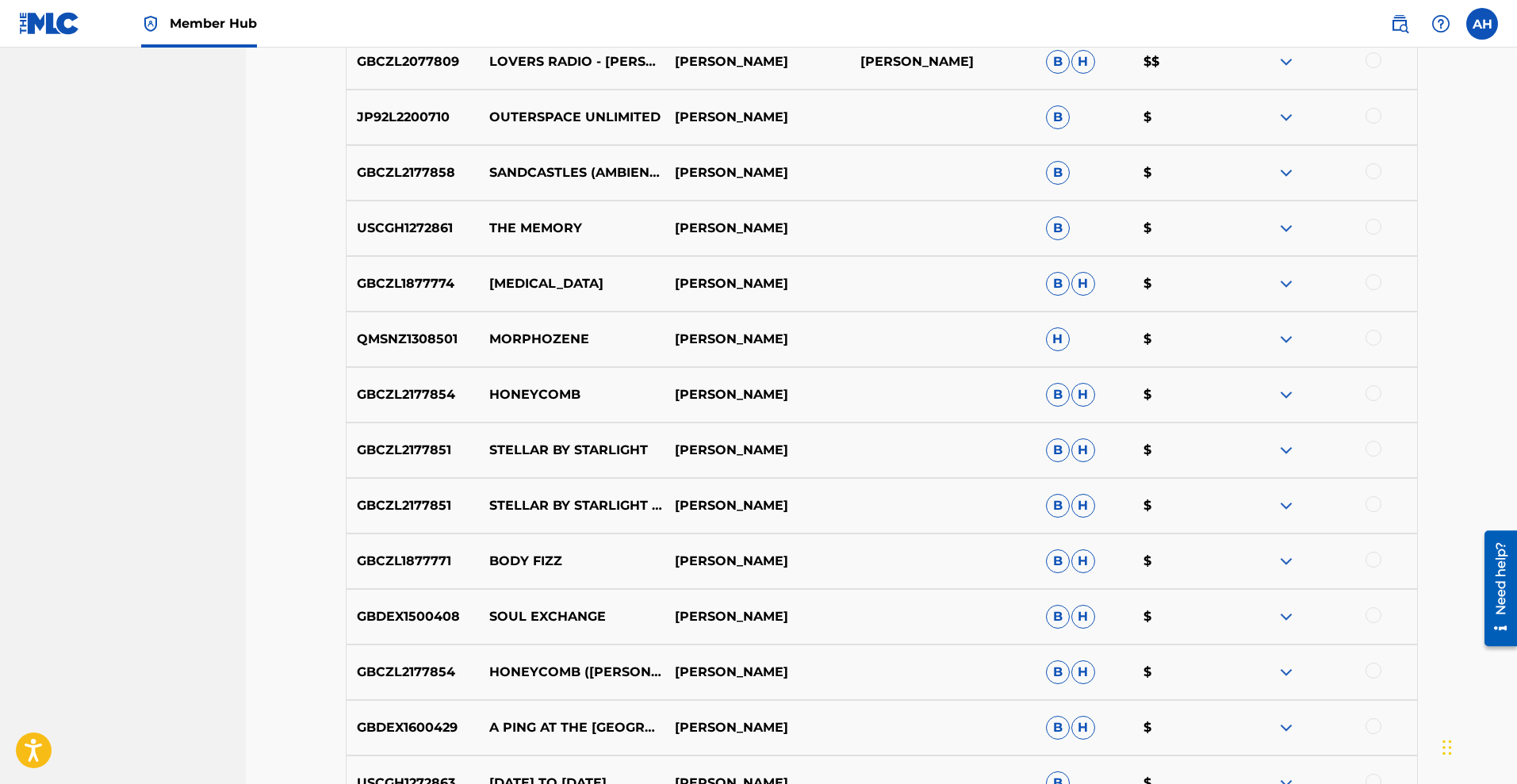
scroll to position [2844, 0]
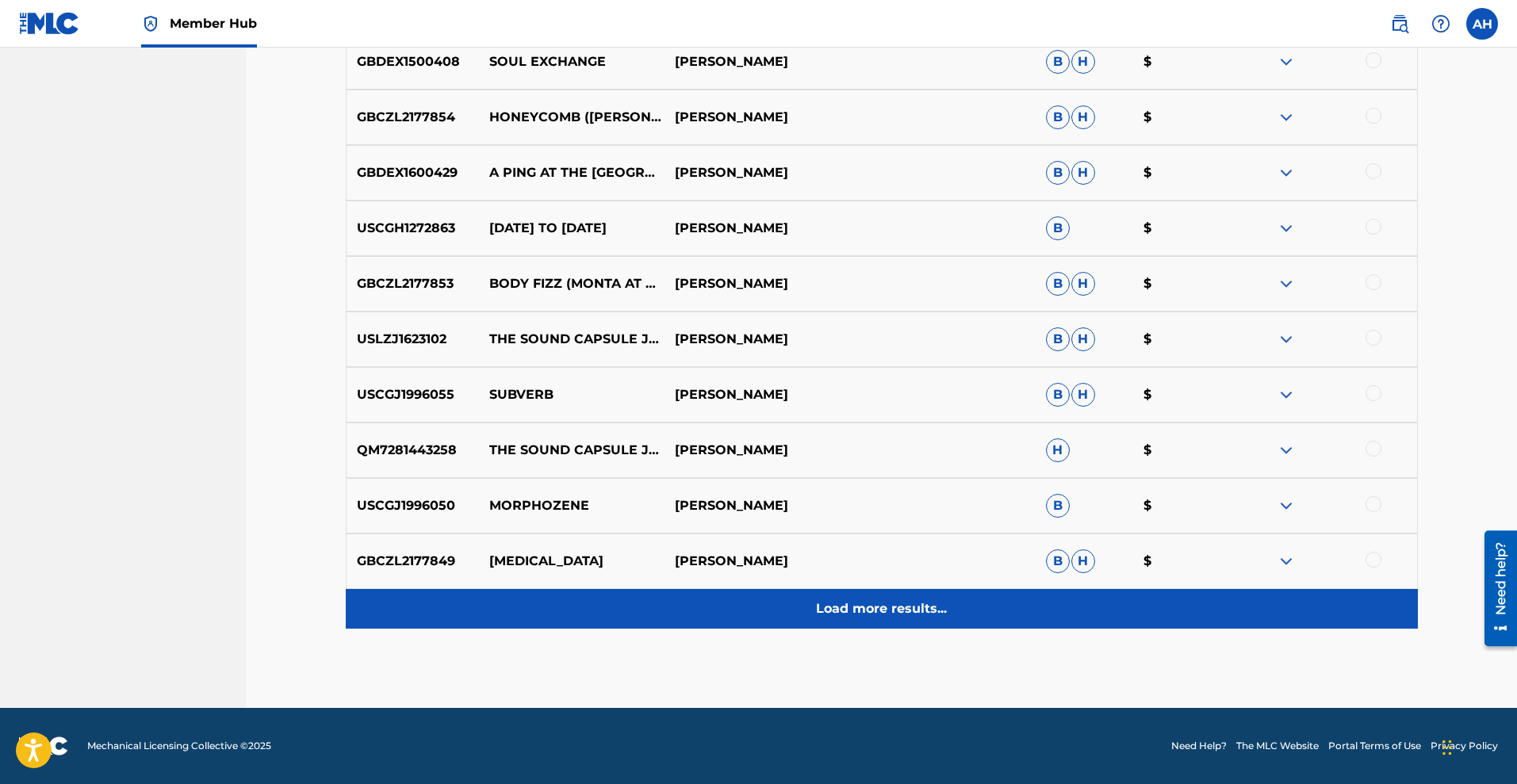
click at [866, 605] on p "Load more results..." at bounding box center [881, 609] width 131 height 19
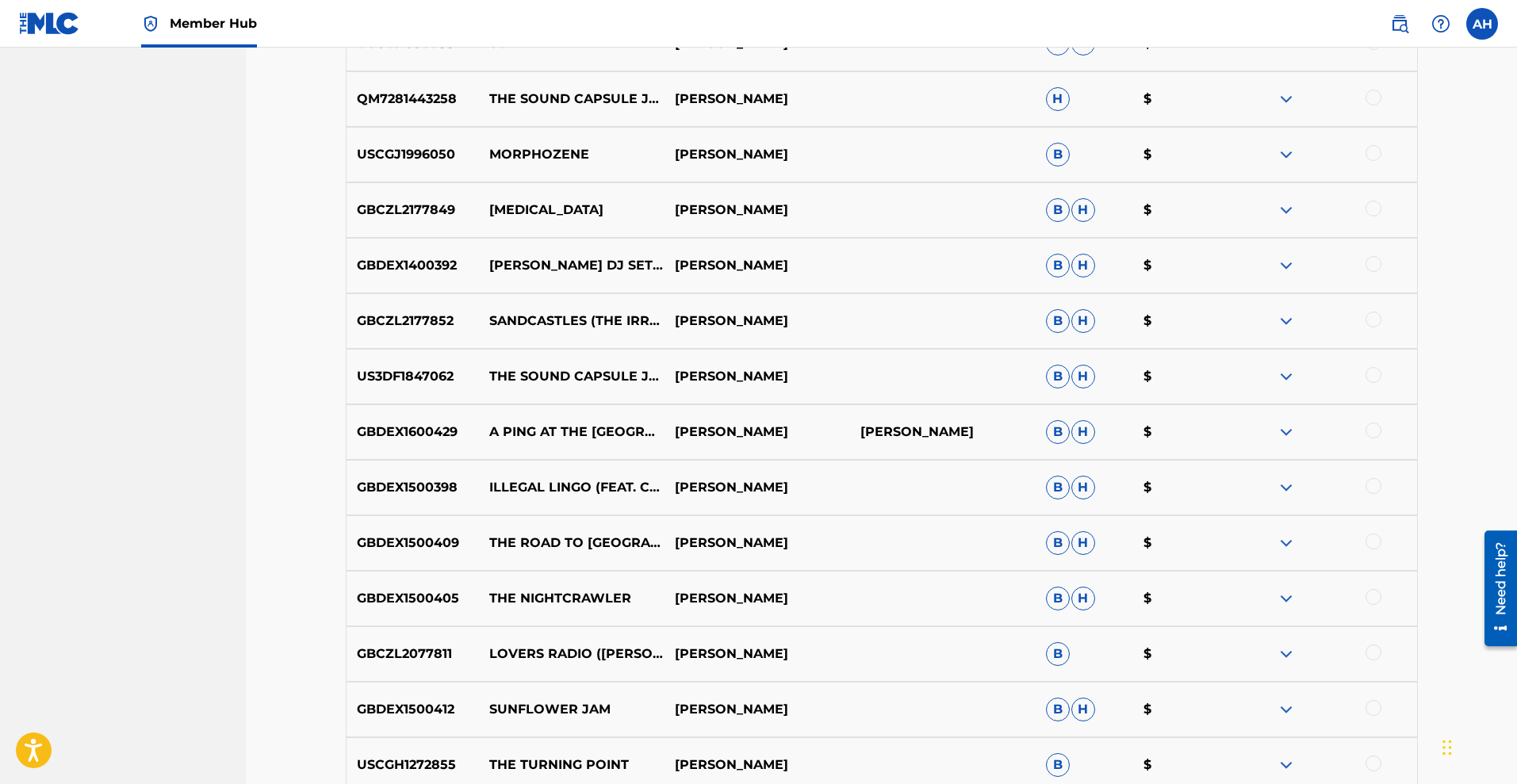
scroll to position [3399, 0]
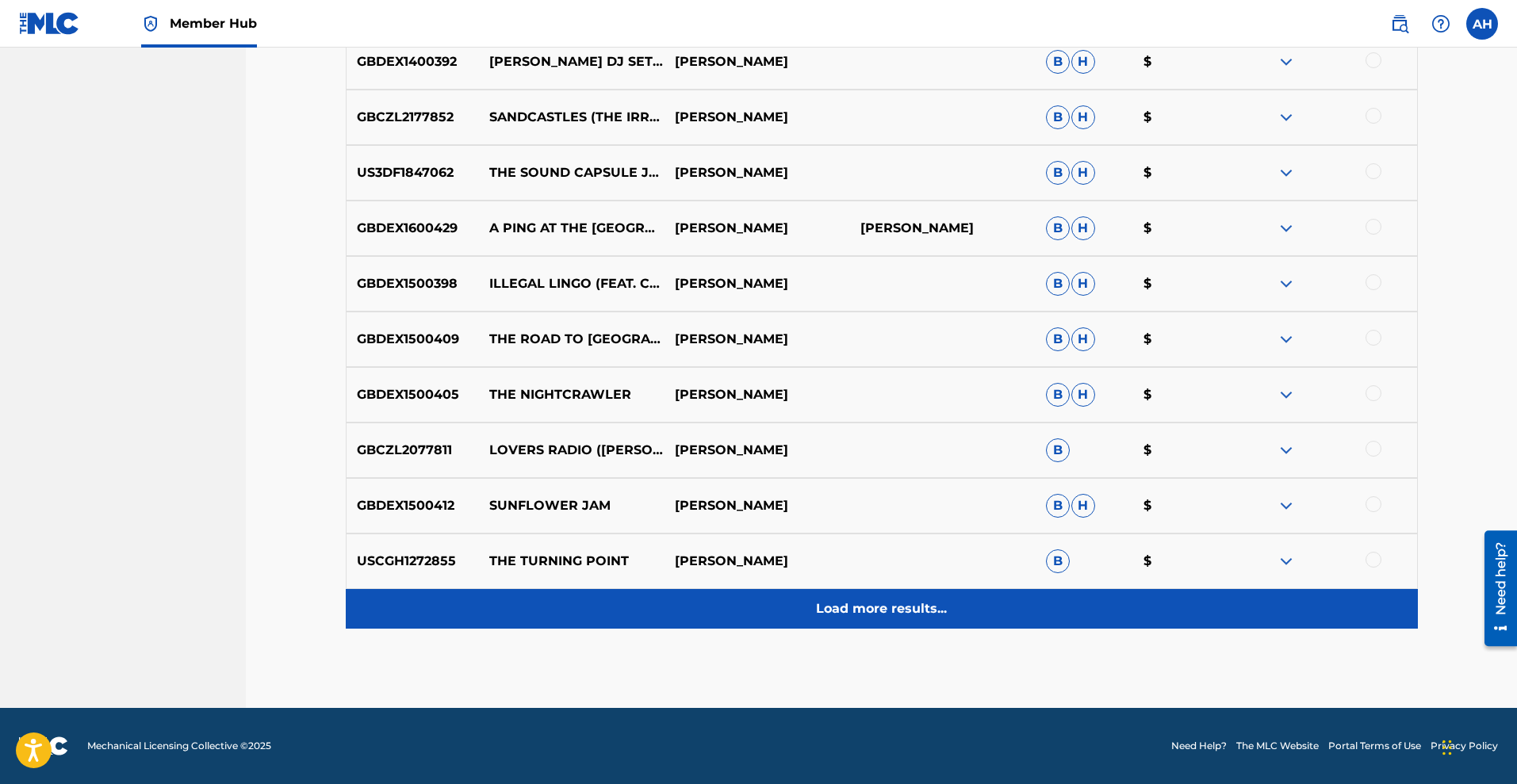
click at [925, 605] on p "Load more results..." at bounding box center [881, 609] width 131 height 19
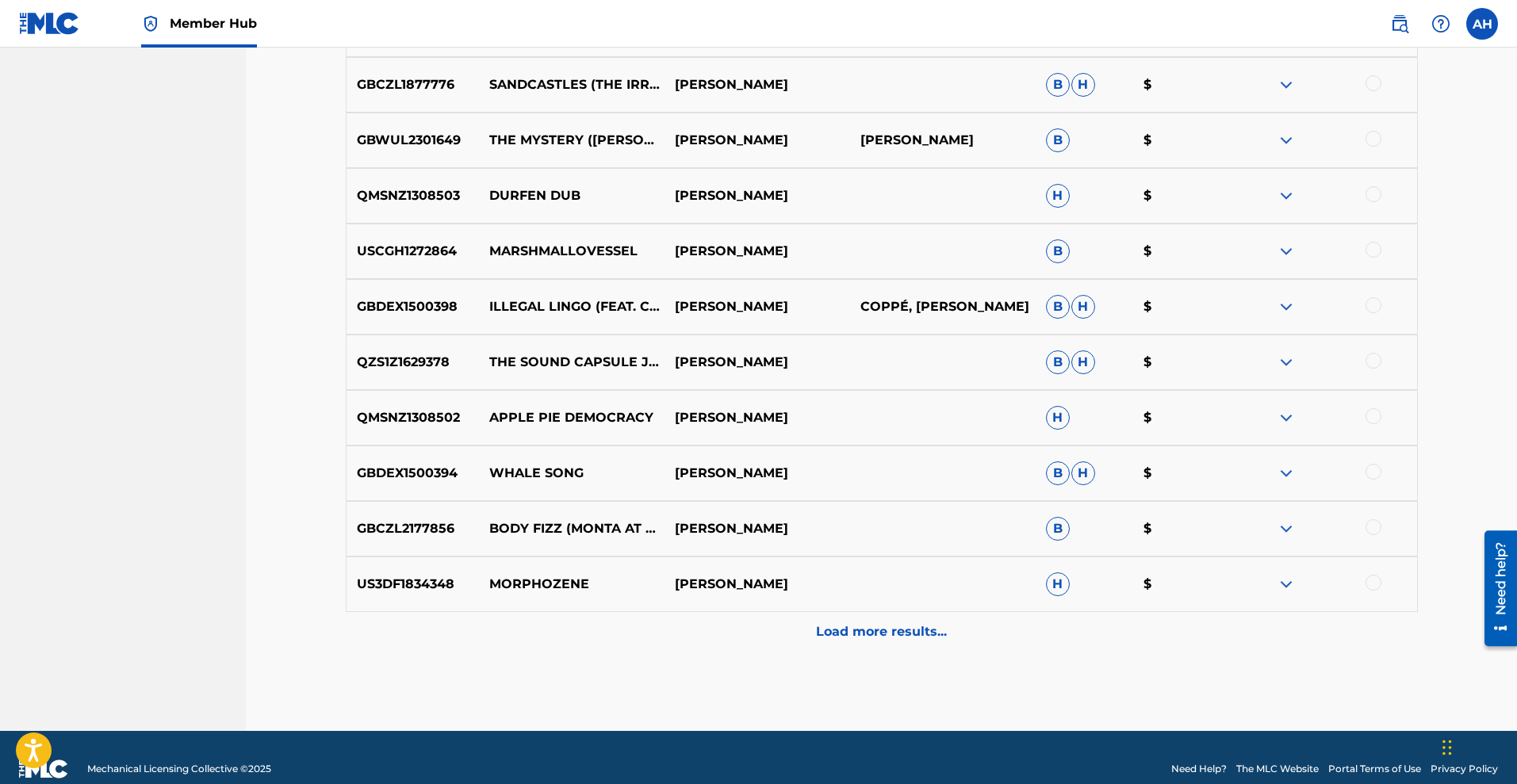
scroll to position [3953, 0]
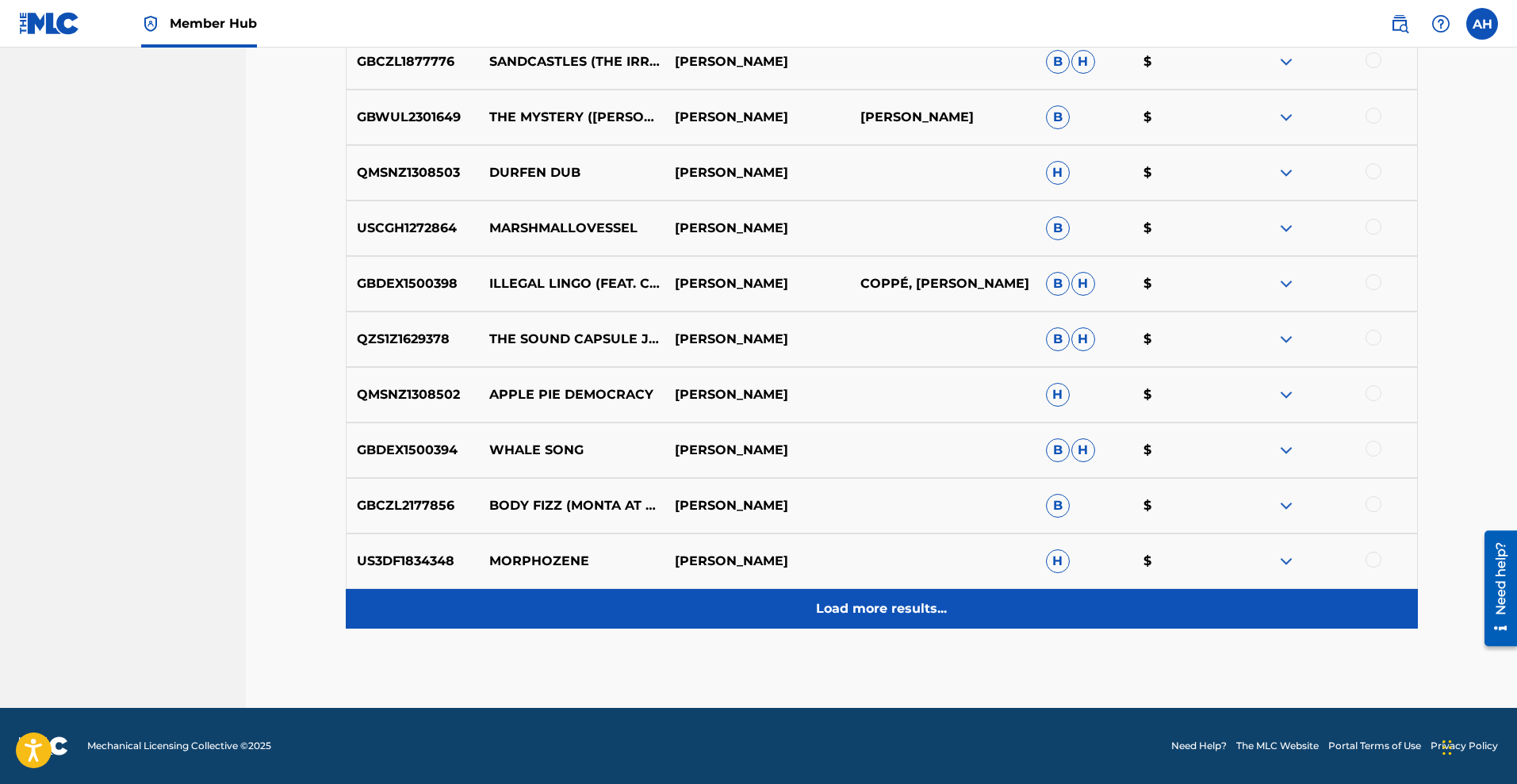
click at [885, 607] on p "Load more results..." at bounding box center [881, 609] width 131 height 19
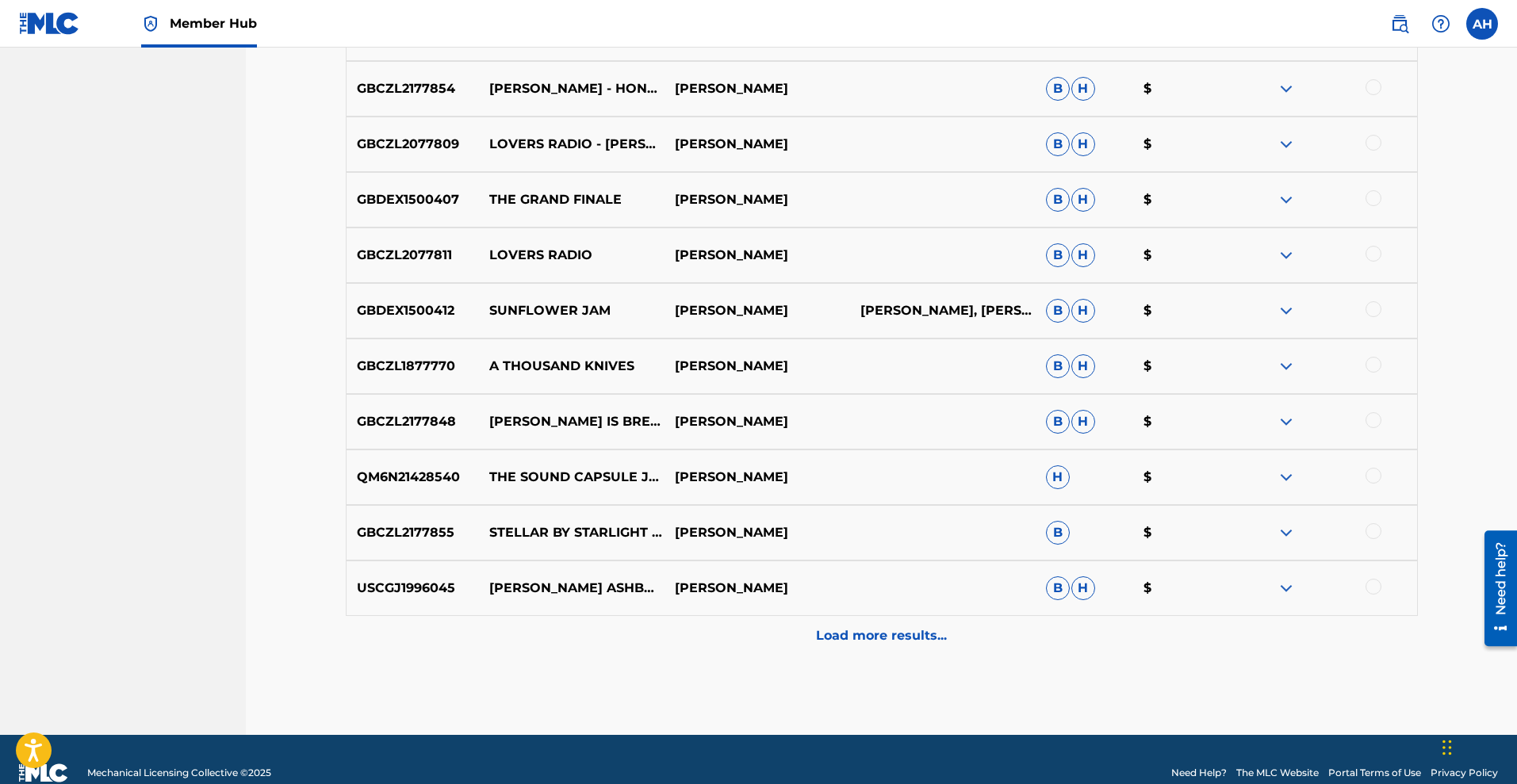
scroll to position [4508, 0]
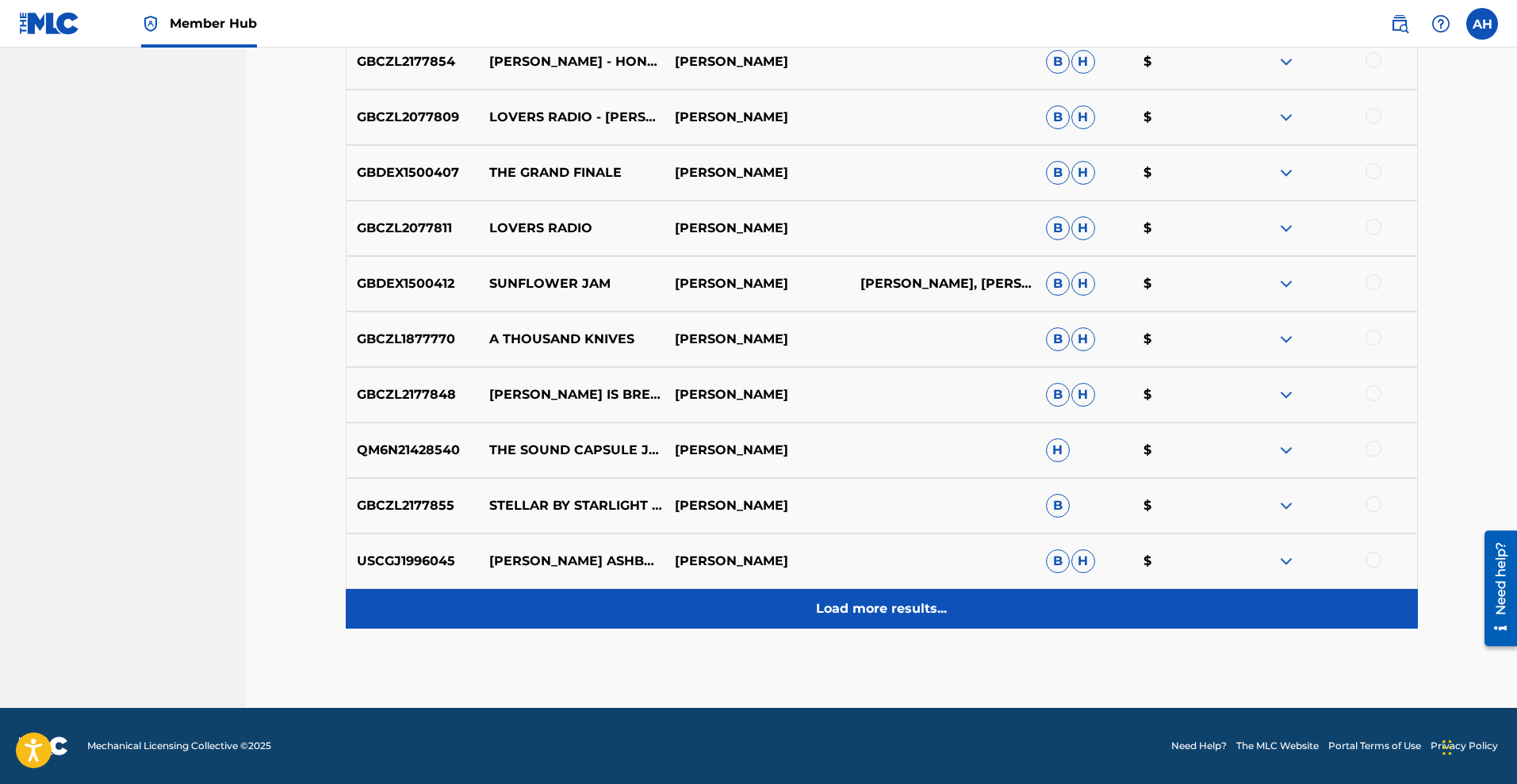
click at [894, 594] on div "Load more results..." at bounding box center [881, 608] width 1072 height 40
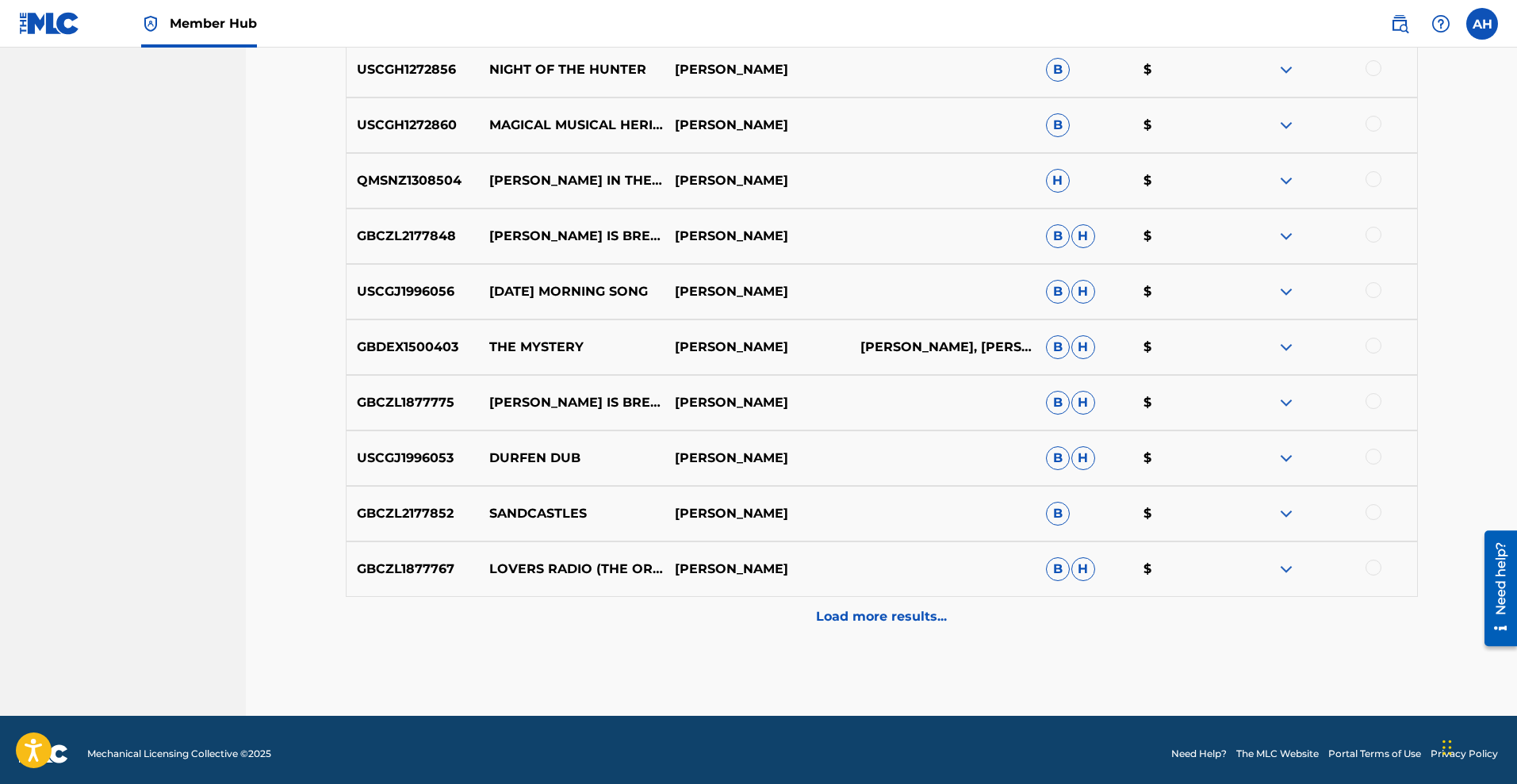
scroll to position [5063, 0]
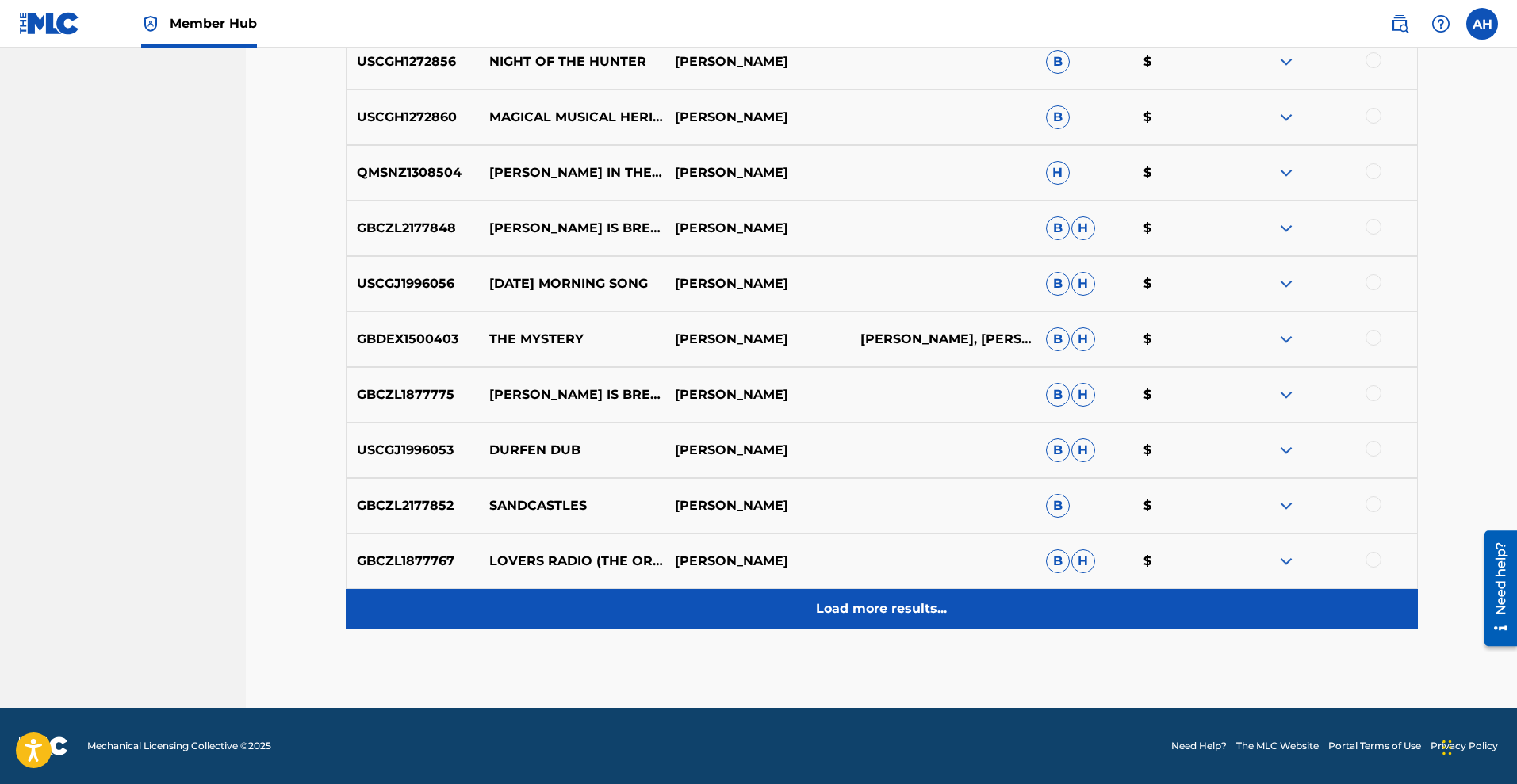
click at [895, 609] on p "Load more results..." at bounding box center [881, 609] width 131 height 19
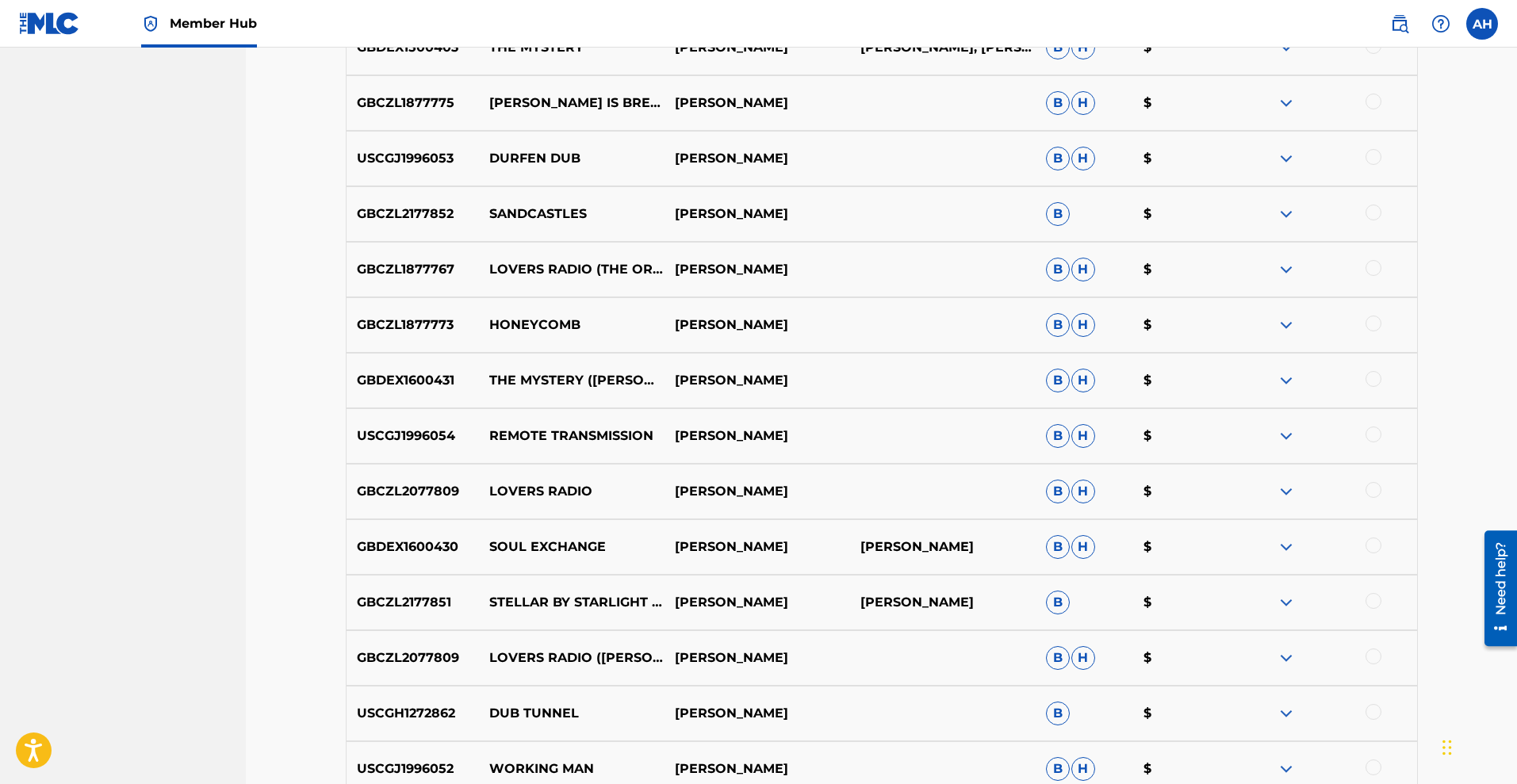
scroll to position [5617, 0]
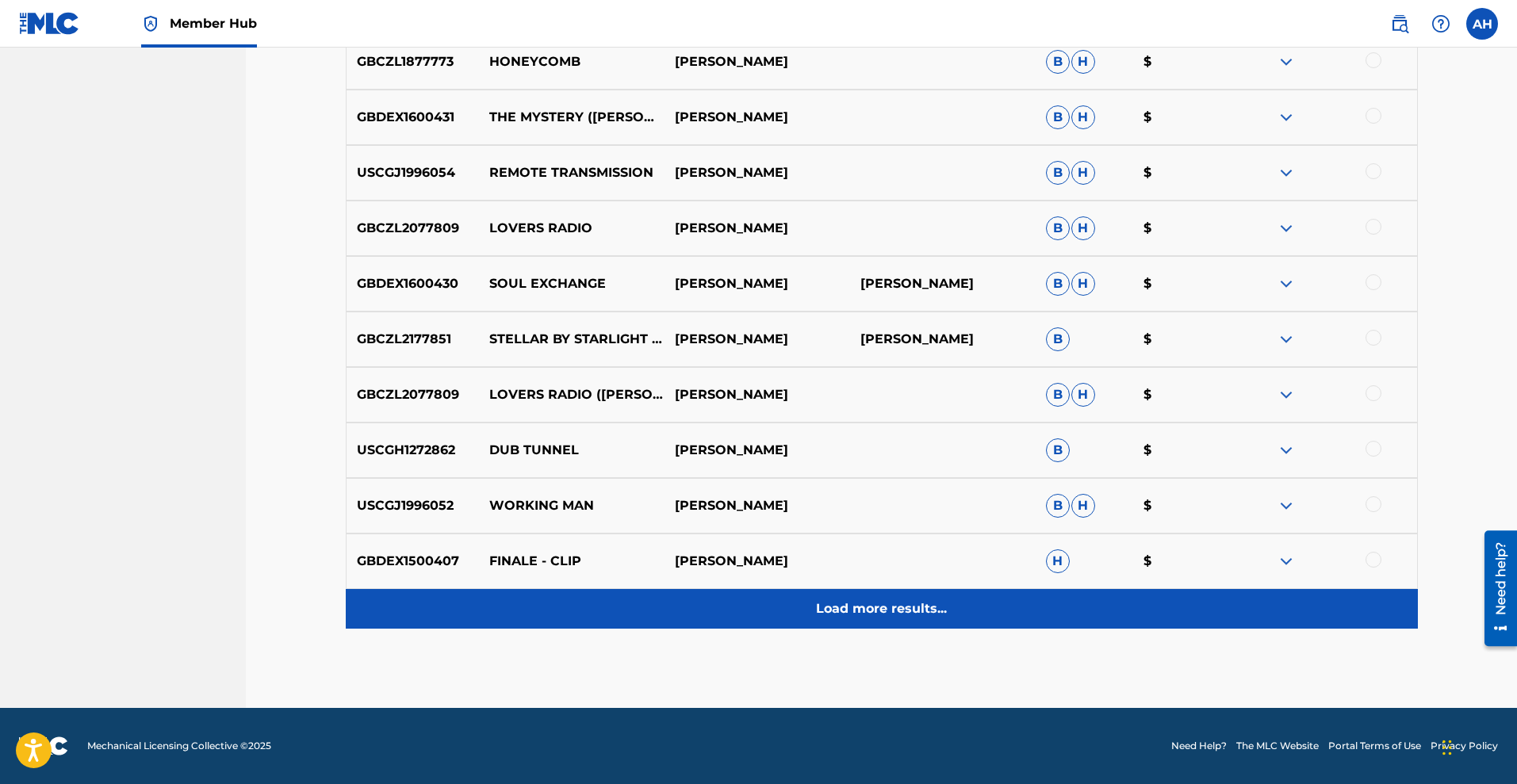
click at [893, 614] on p "Load more results..." at bounding box center [881, 609] width 131 height 19
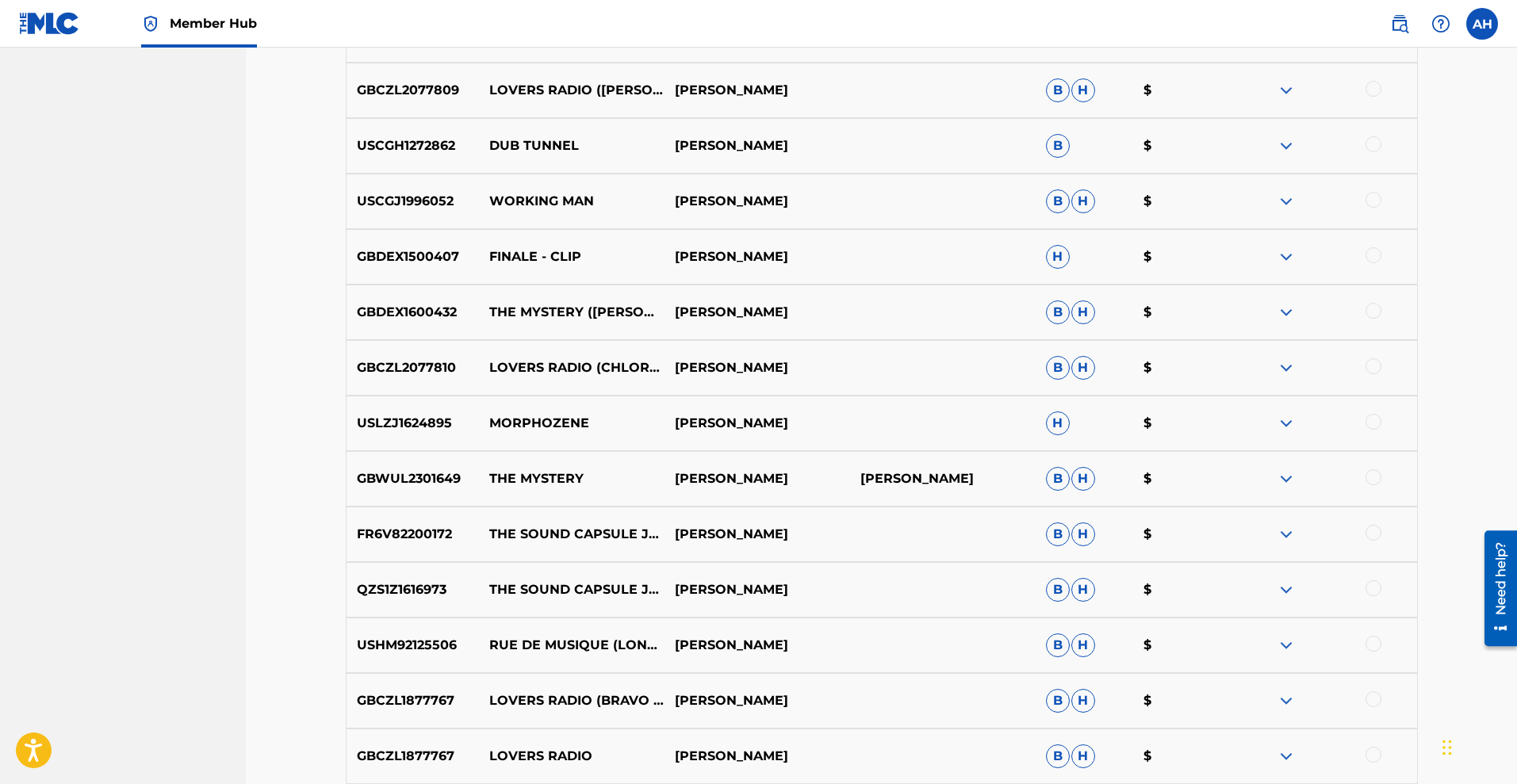
scroll to position [6173, 0]
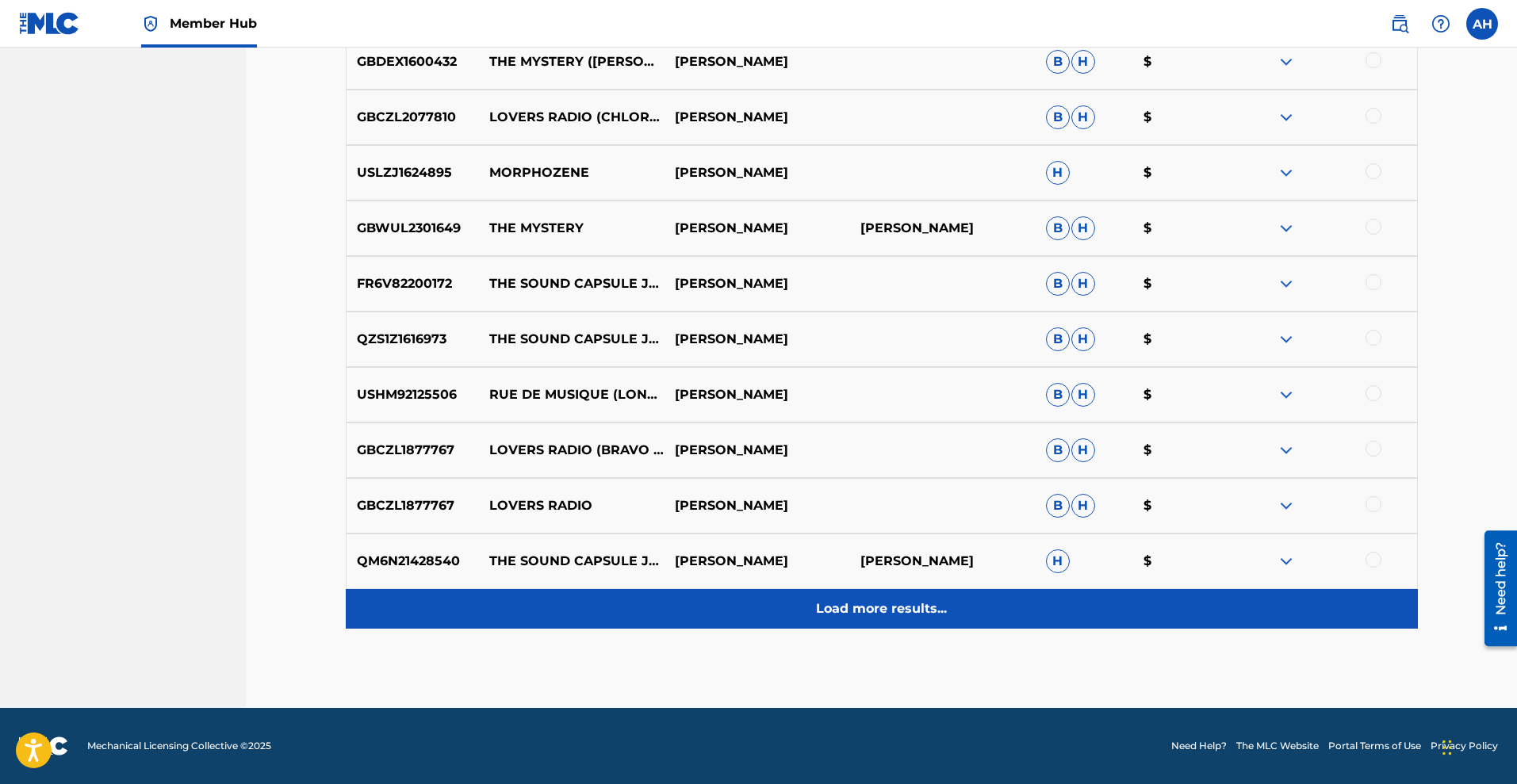
click at [865, 602] on p "Load more results..." at bounding box center [881, 609] width 131 height 19
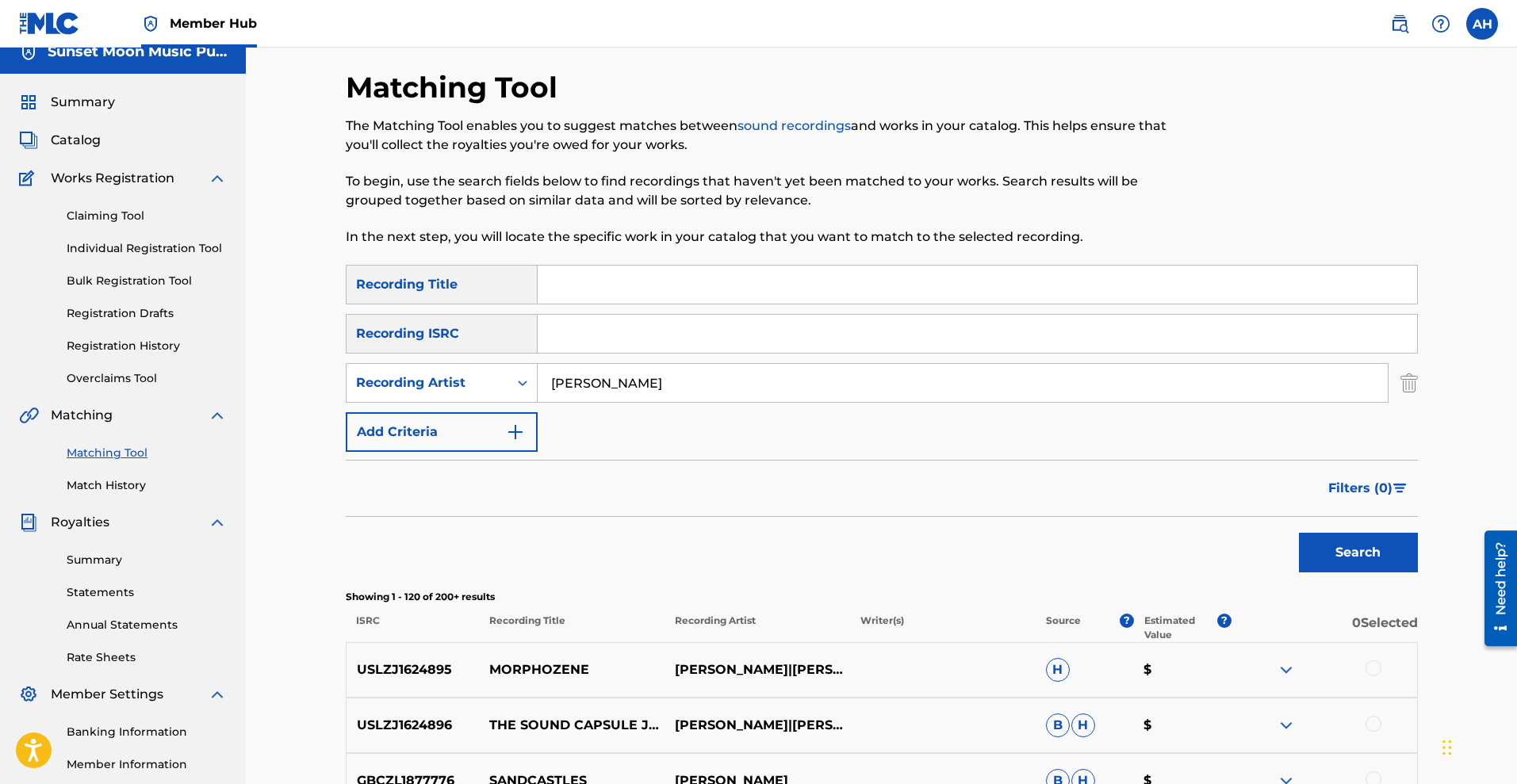
scroll to position [0, 0]
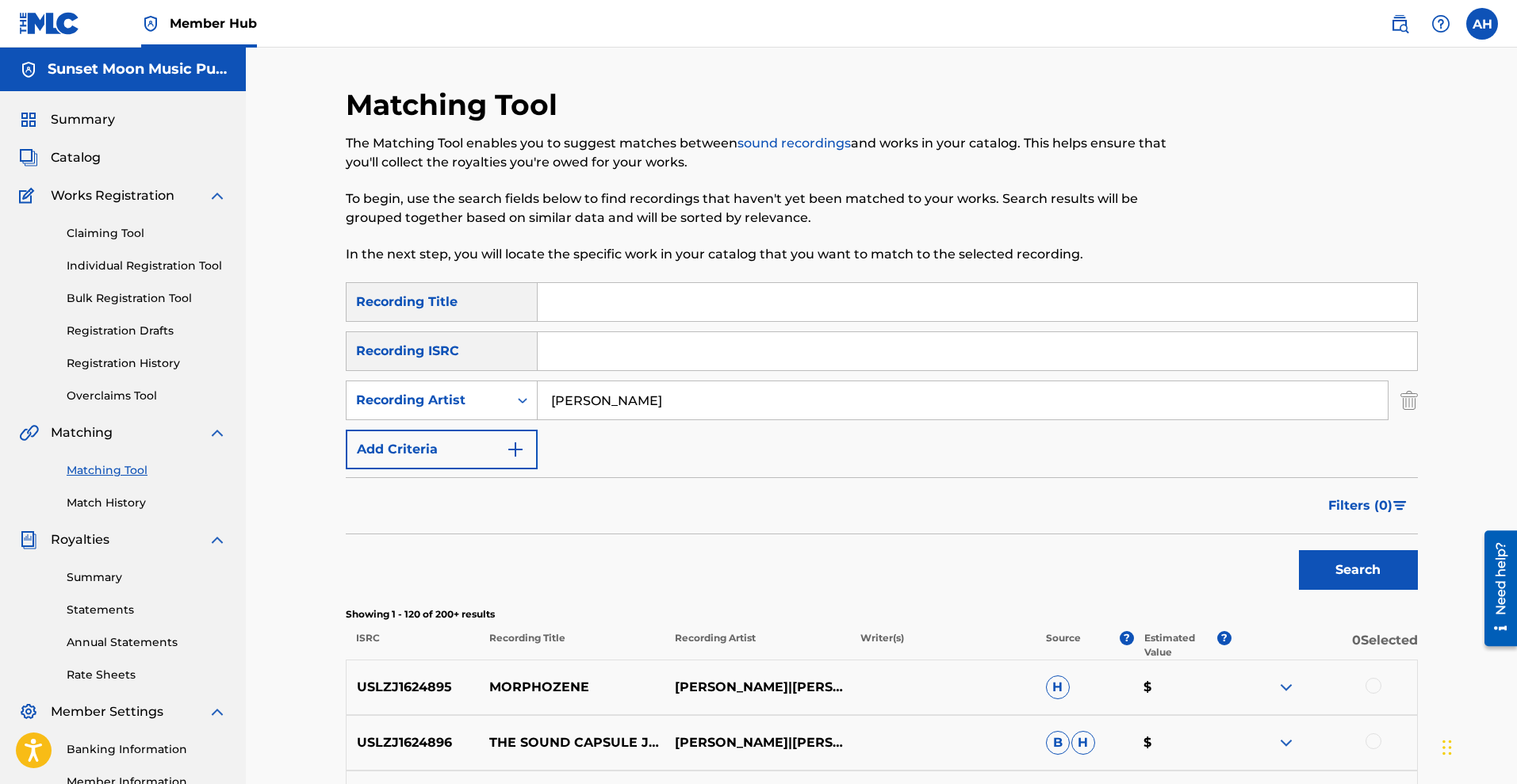
click at [619, 397] on input "[PERSON_NAME]" at bounding box center [962, 400] width 850 height 38
click at [1298, 550] on button "Search" at bounding box center [1358, 570] width 119 height 40
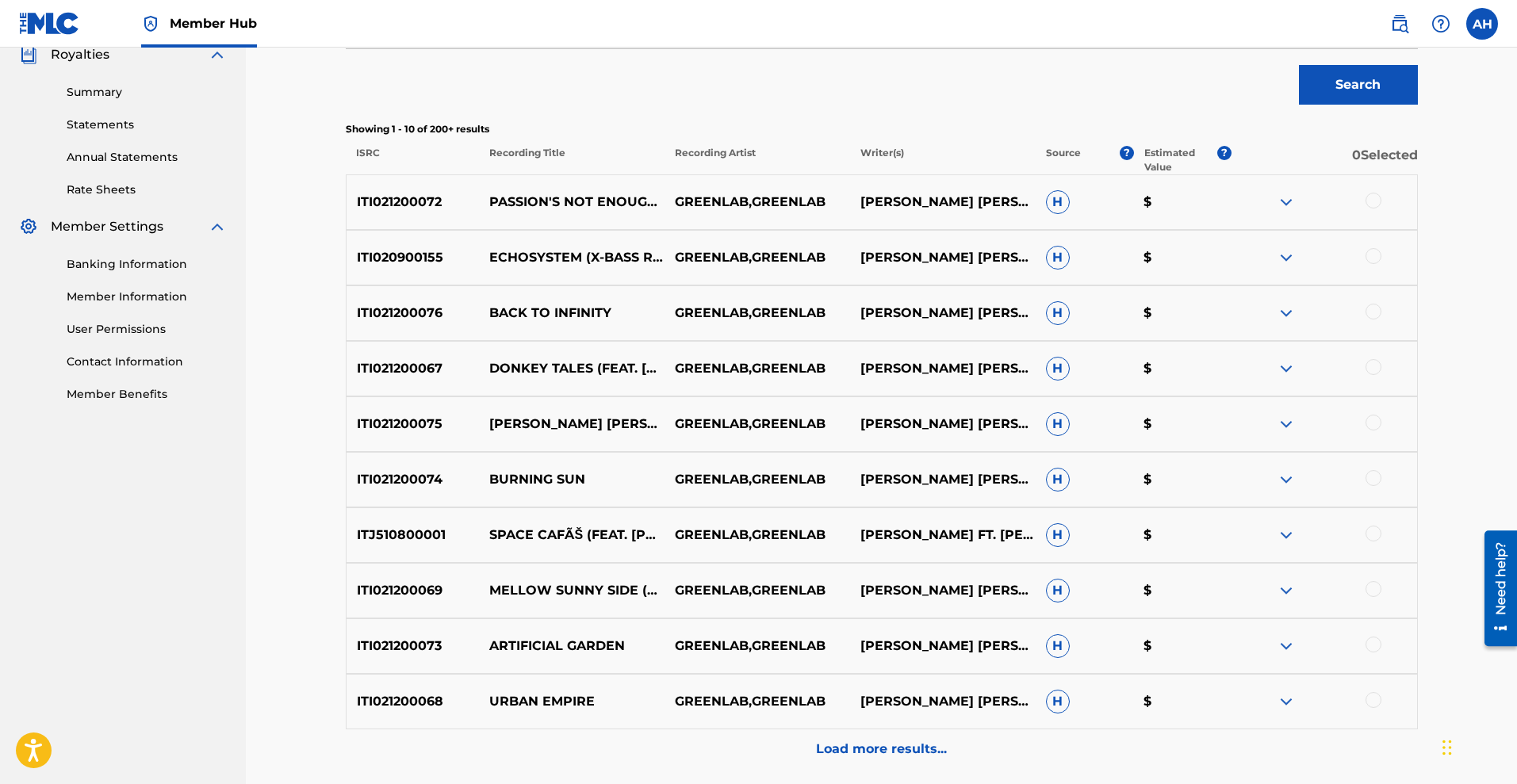
scroll to position [625, 0]
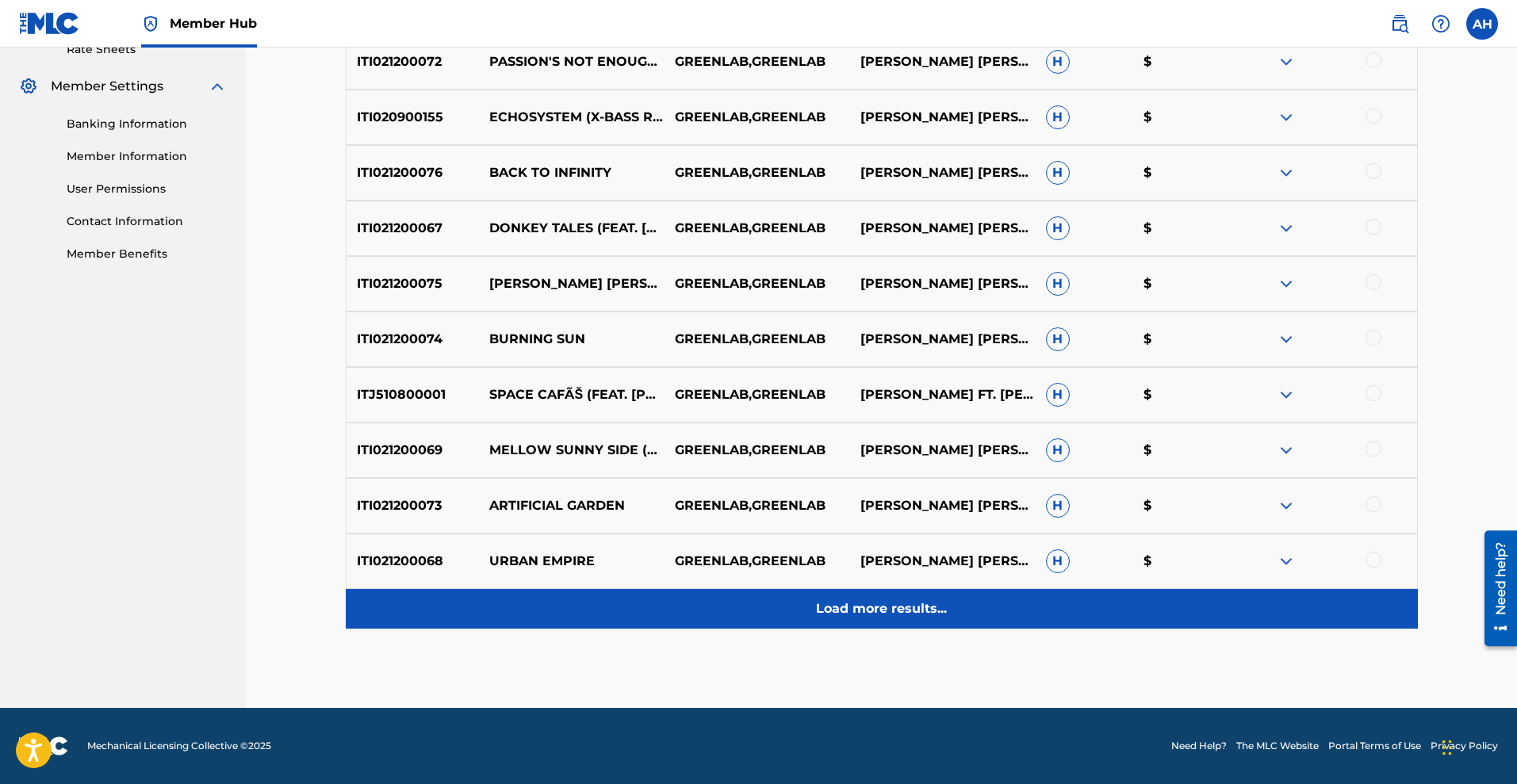
click at [834, 612] on p "Load more results..." at bounding box center [881, 609] width 131 height 19
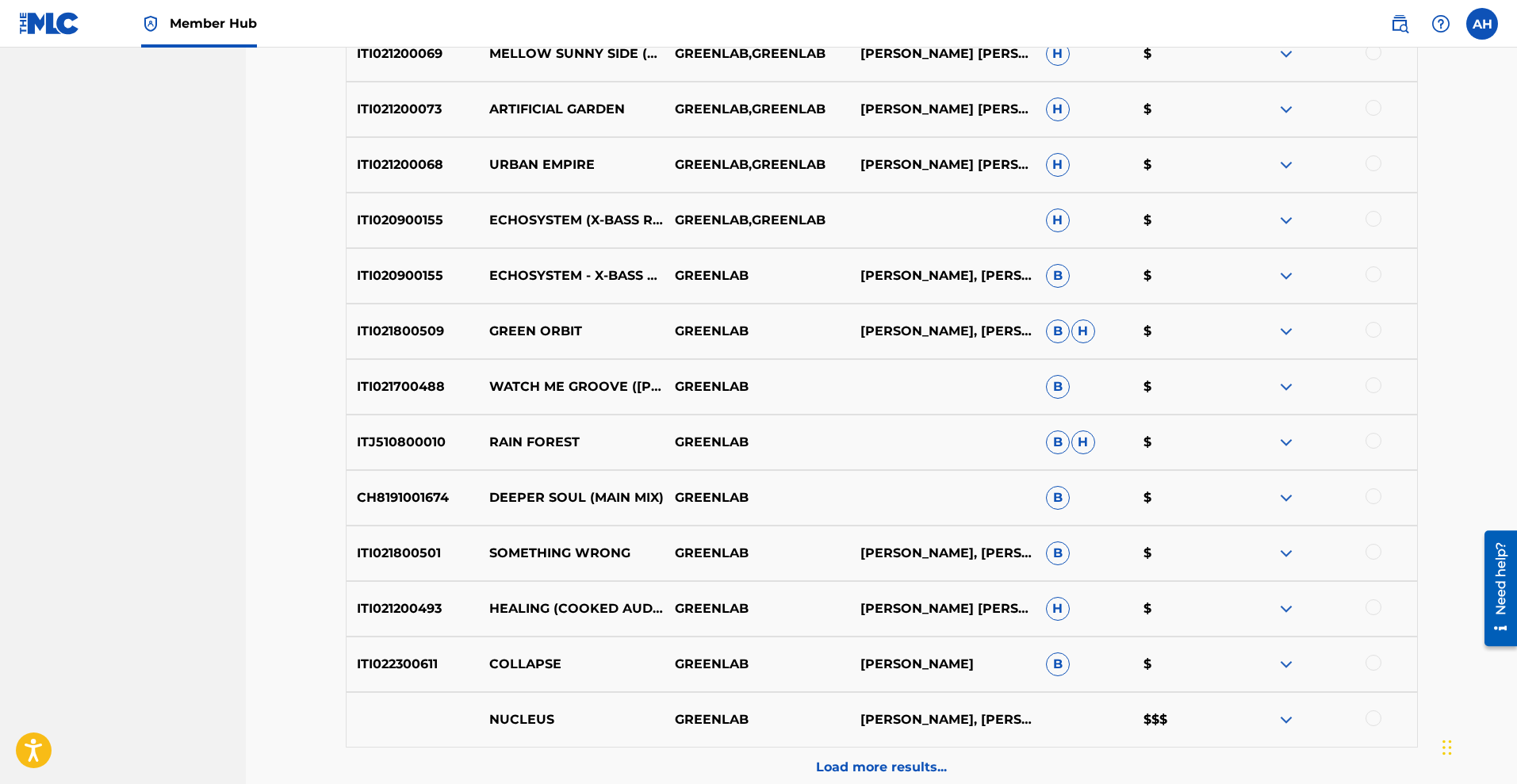
scroll to position [1180, 0]
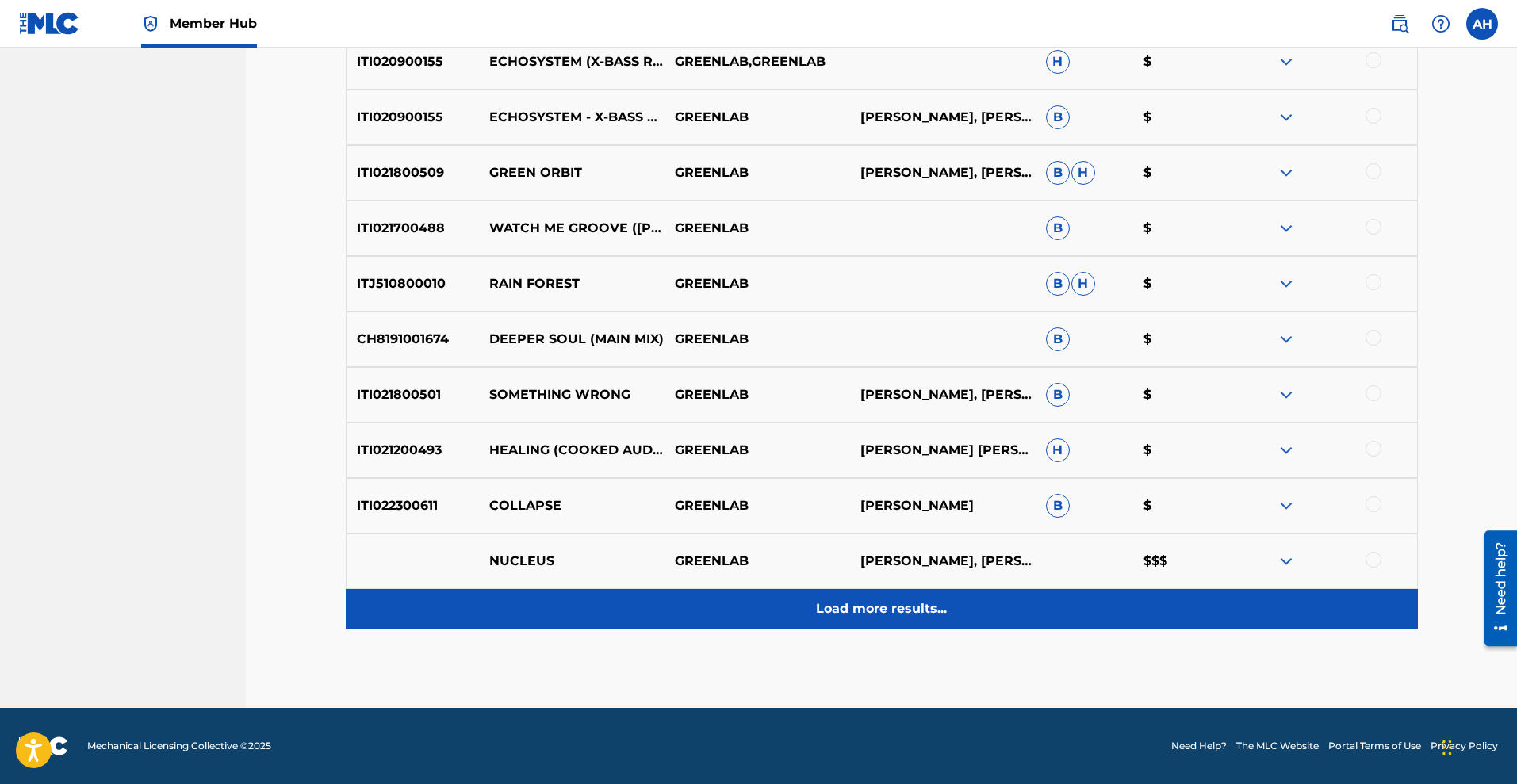
click at [863, 606] on p "Load more results..." at bounding box center [881, 609] width 131 height 19
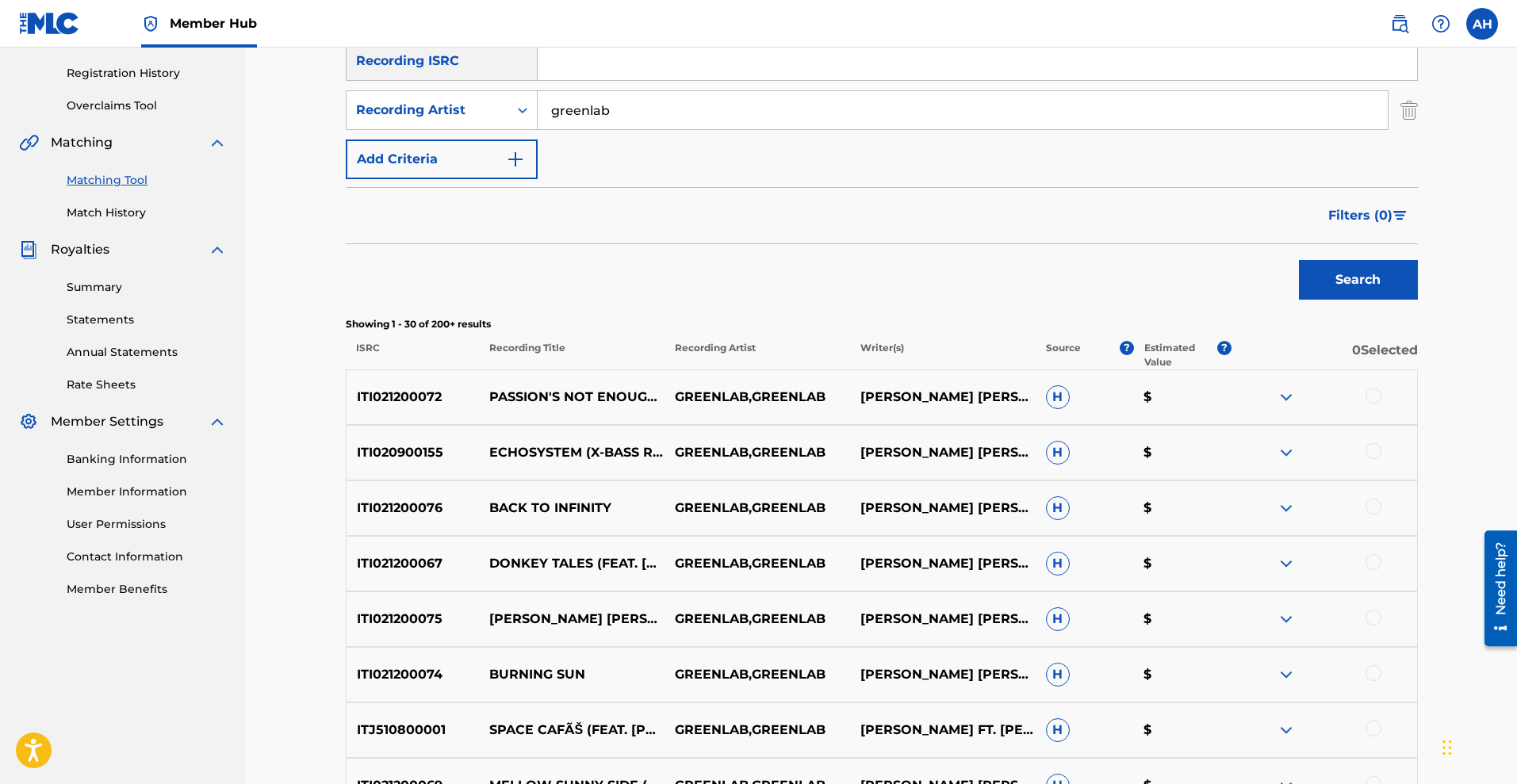
scroll to position [0, 0]
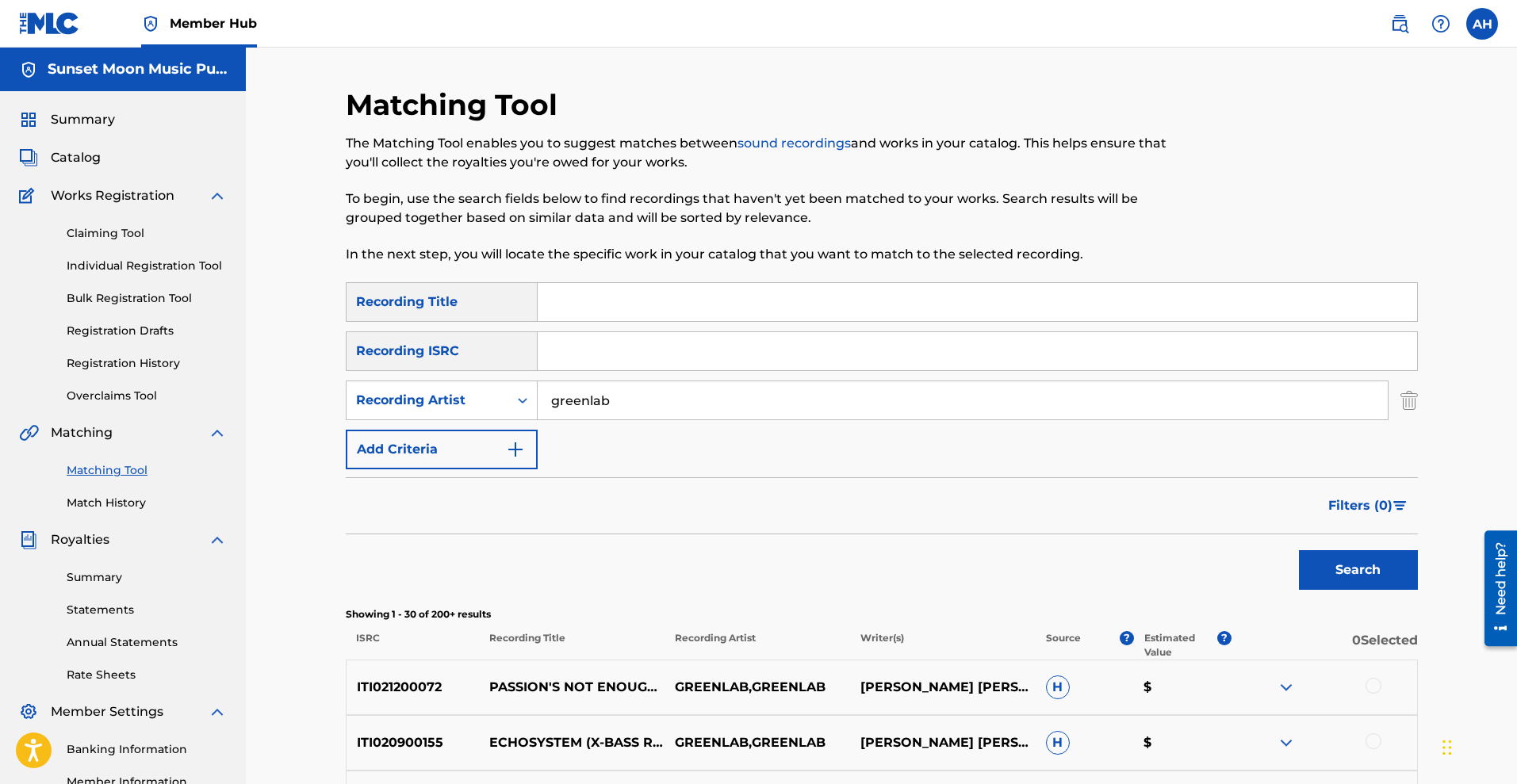
click at [609, 389] on input "greenlab" at bounding box center [962, 400] width 850 height 38
click at [1298, 550] on button "Search" at bounding box center [1358, 570] width 119 height 40
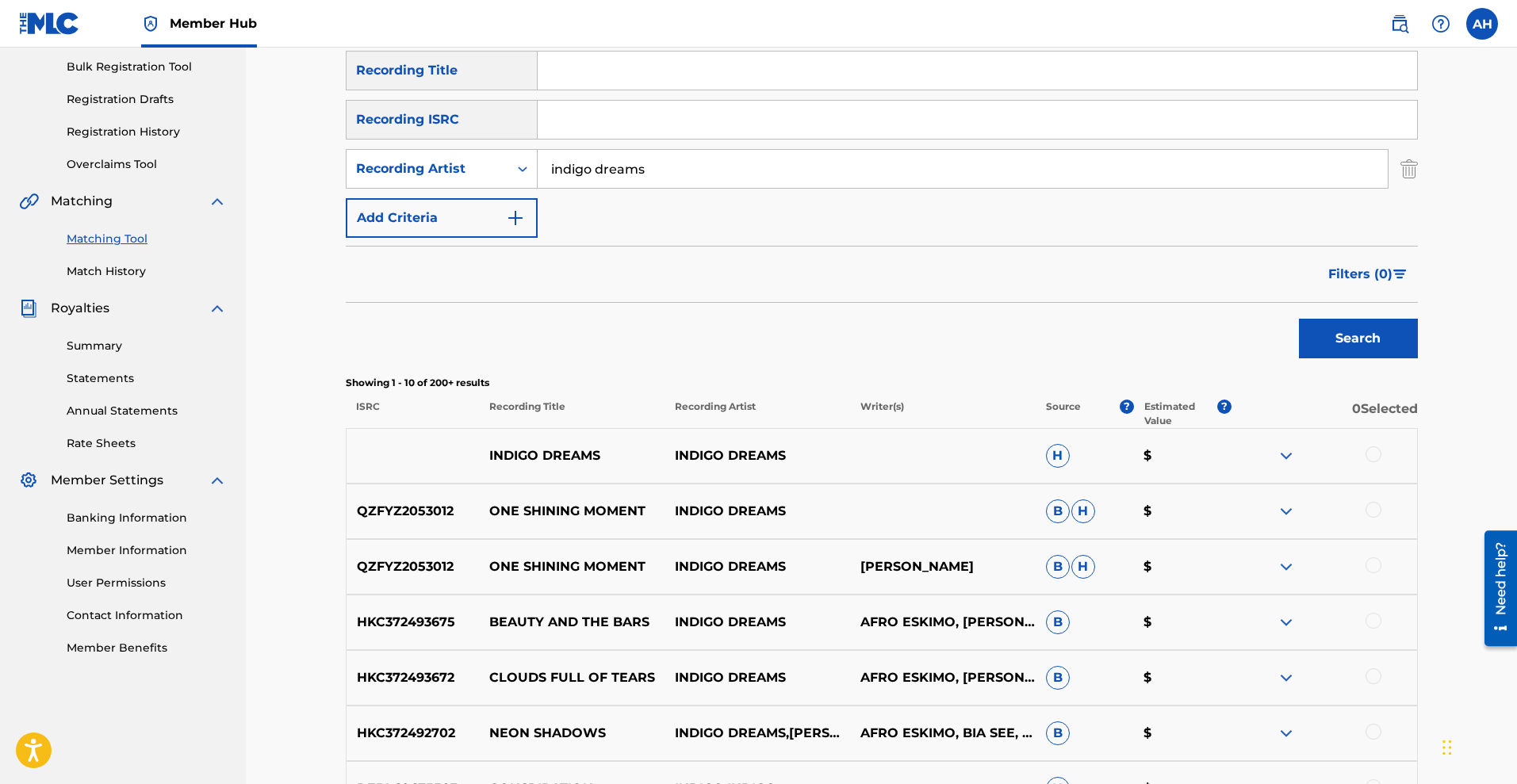
scroll to position [229, 0]
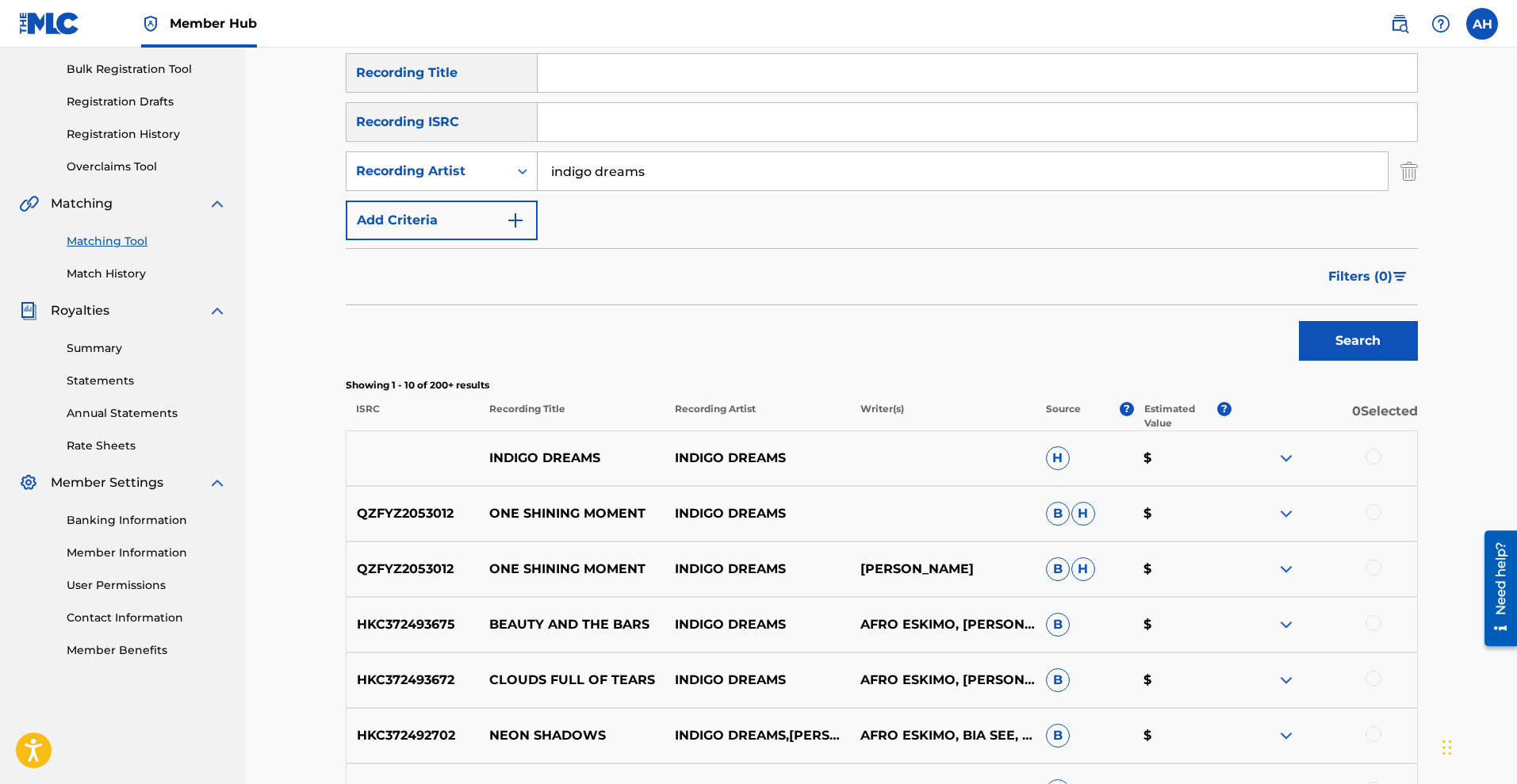
click at [683, 172] on input "indigo dreams" at bounding box center [962, 171] width 850 height 38
type input "[PERSON_NAME]"
click at [1298, 321] on button "Search" at bounding box center [1358, 340] width 119 height 40
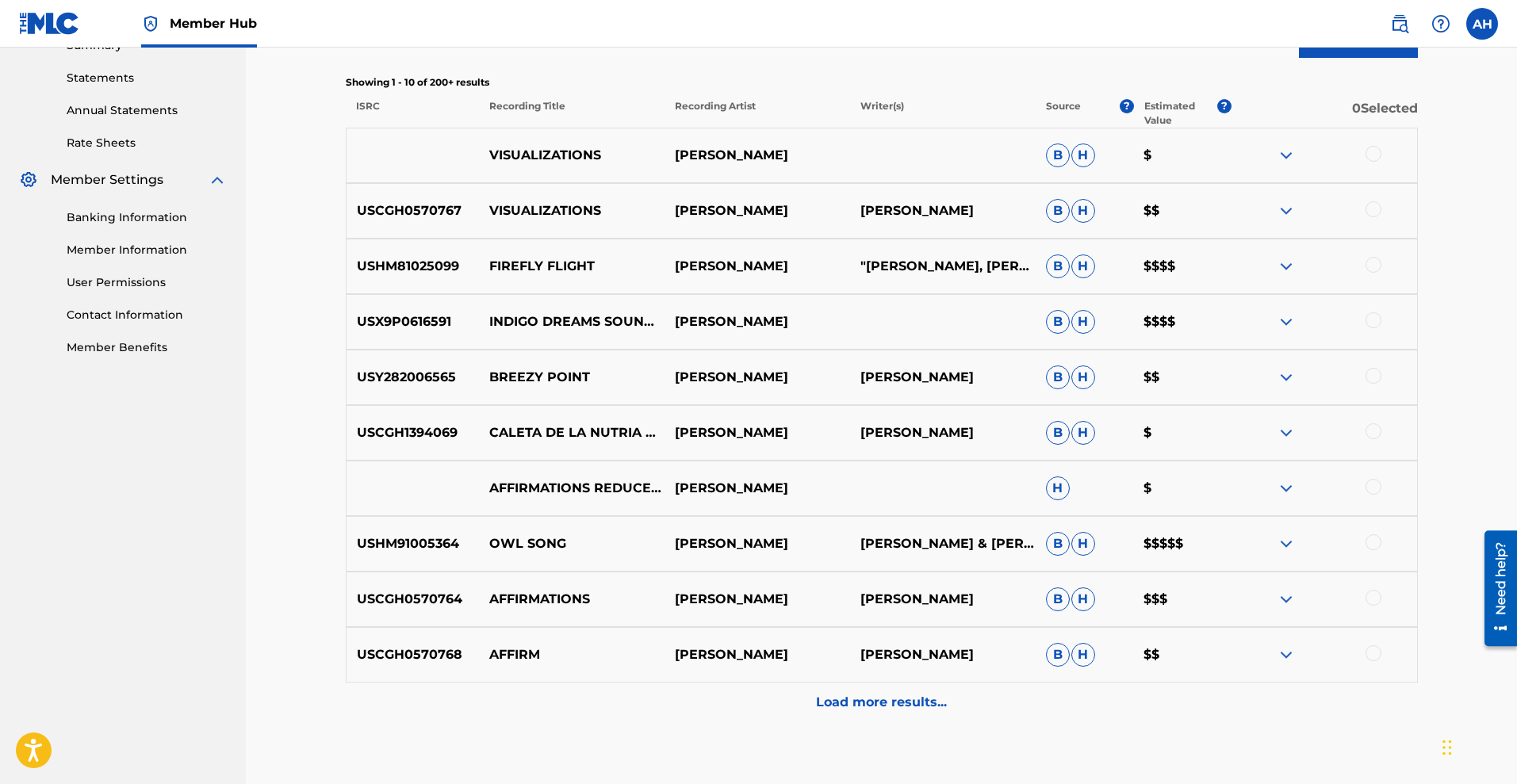
scroll to position [625, 0]
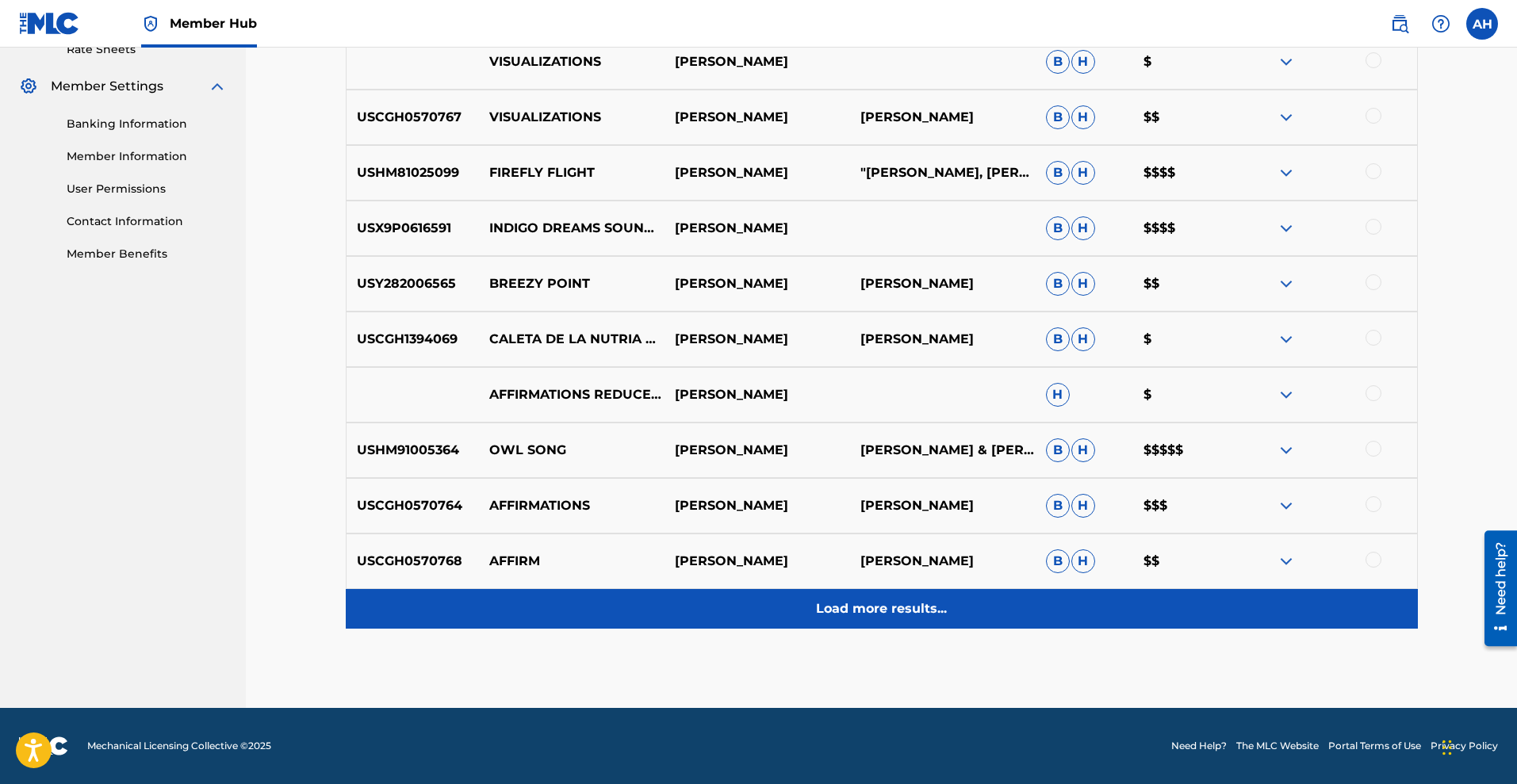
click at [873, 606] on p "Load more results..." at bounding box center [881, 609] width 131 height 19
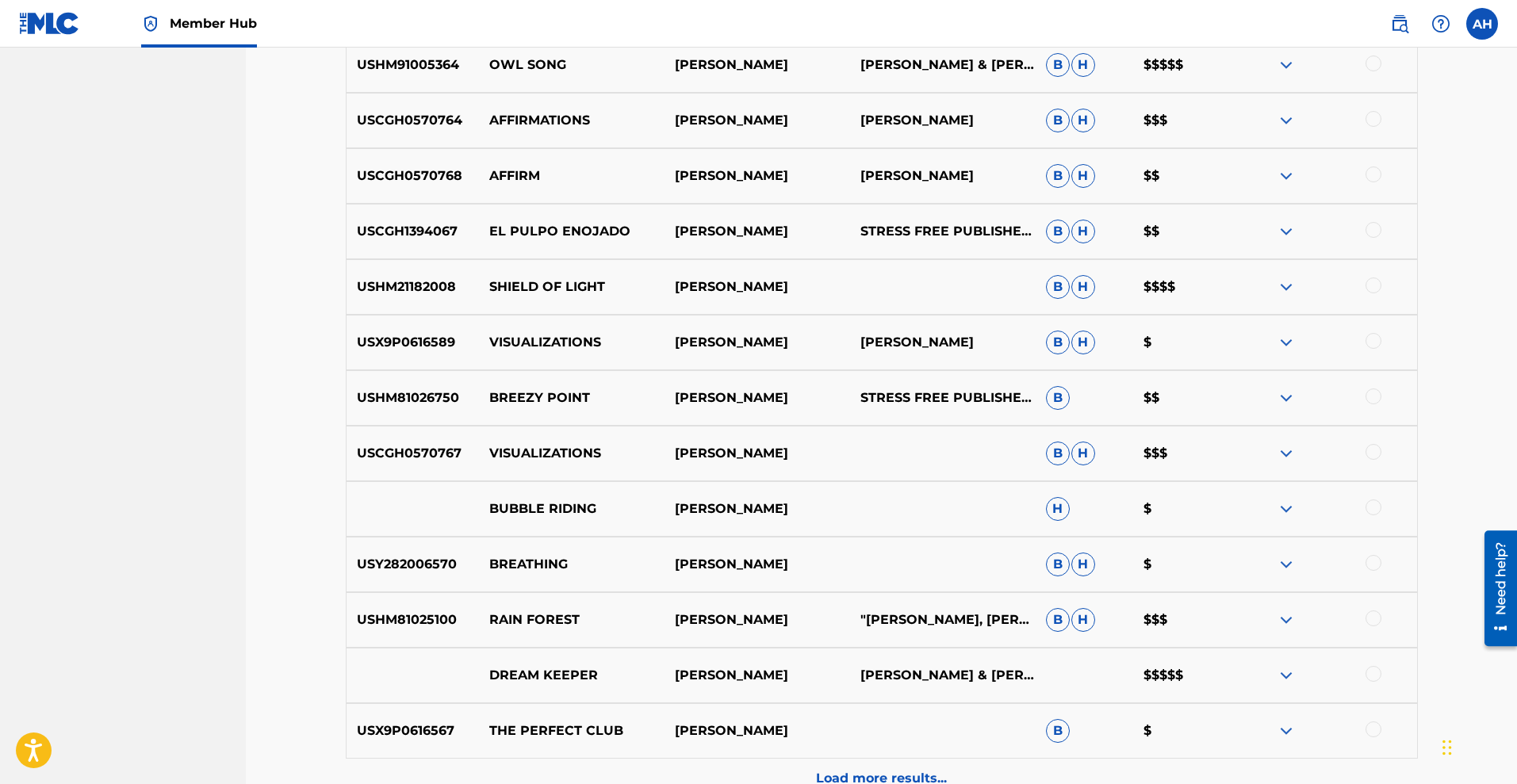
scroll to position [1180, 0]
